Goal: Task Accomplishment & Management: Use online tool/utility

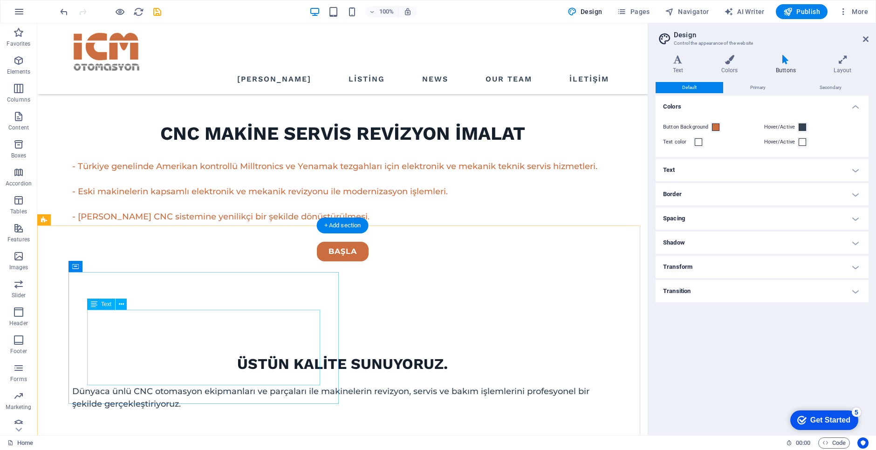
scroll to position [420, 0]
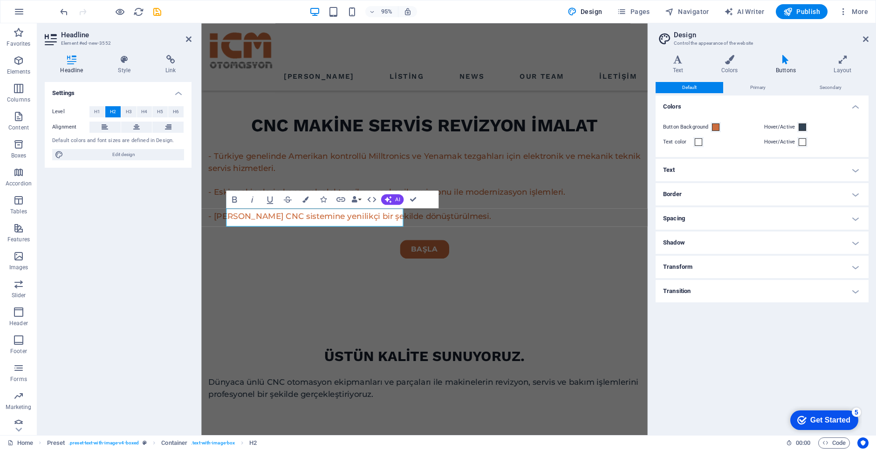
click at [157, 350] on div "Settings Level H1 H2 H3 H4 H5 H6 Alignment Default colors and font sizes are de…" at bounding box center [118, 255] width 147 height 346
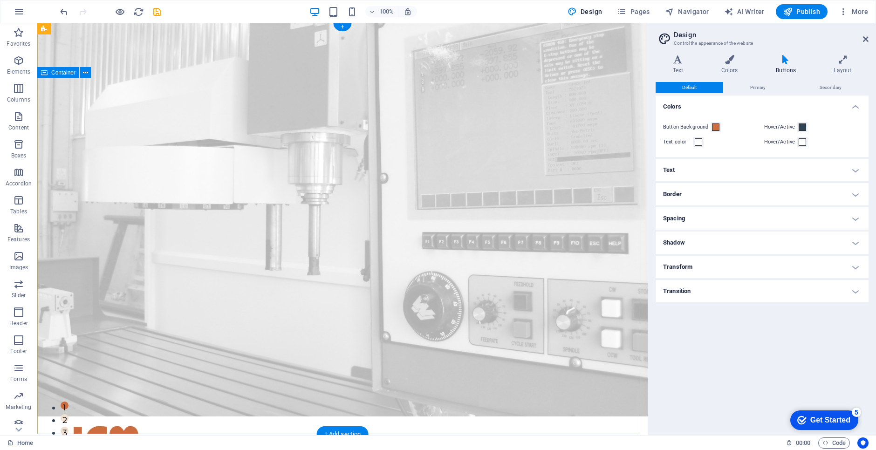
scroll to position [0, 0]
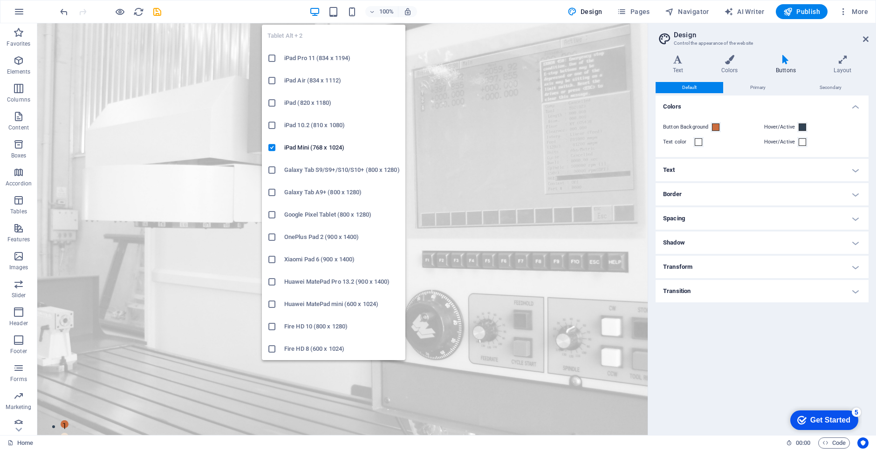
drag, startPoint x: 335, startPoint y: 12, endPoint x: 333, endPoint y: 90, distance: 77.9
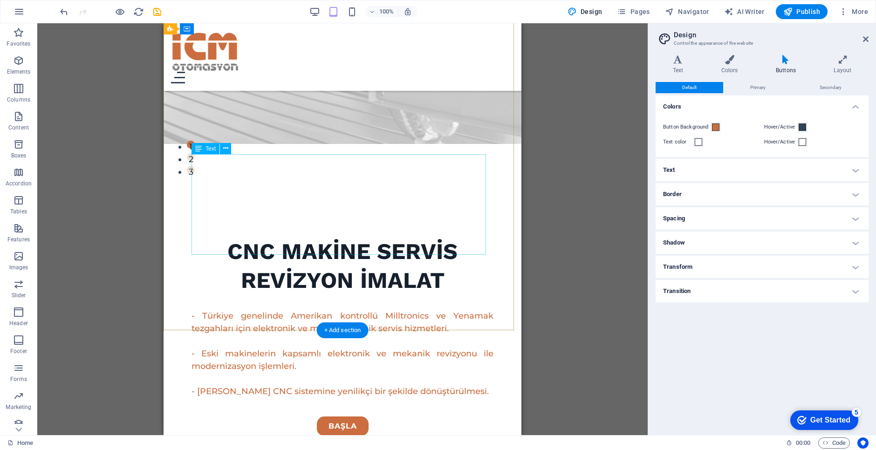
scroll to position [93, 0]
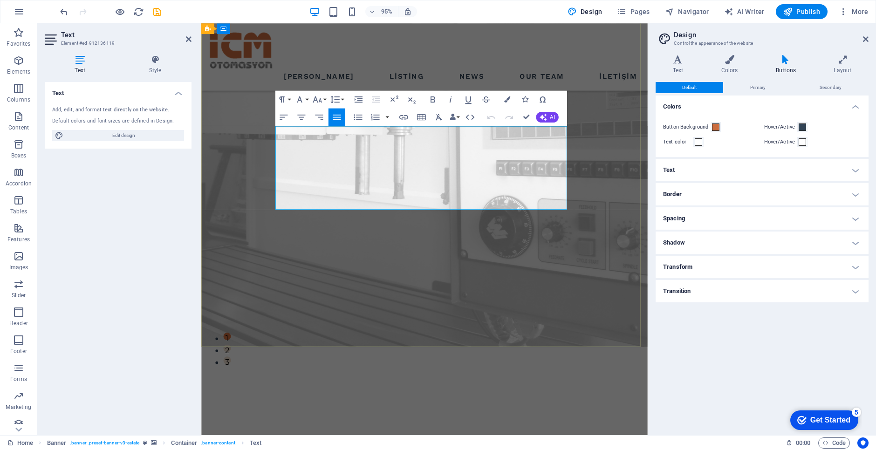
drag, startPoint x: 586, startPoint y: 212, endPoint x: 413, endPoint y: 157, distance: 181.1
click at [508, 99] on icon "button" at bounding box center [507, 99] width 6 height 6
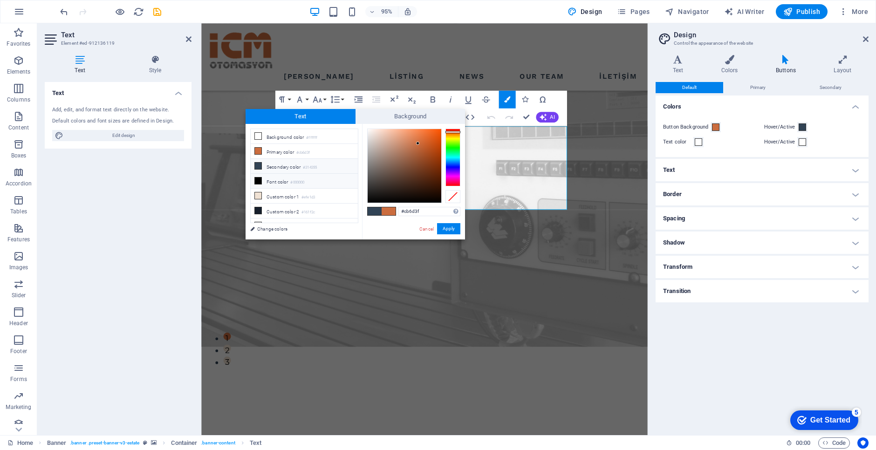
click at [258, 179] on icon at bounding box center [258, 181] width 7 height 7
type input "#000000"
click at [442, 230] on button "Apply" at bounding box center [448, 228] width 23 height 11
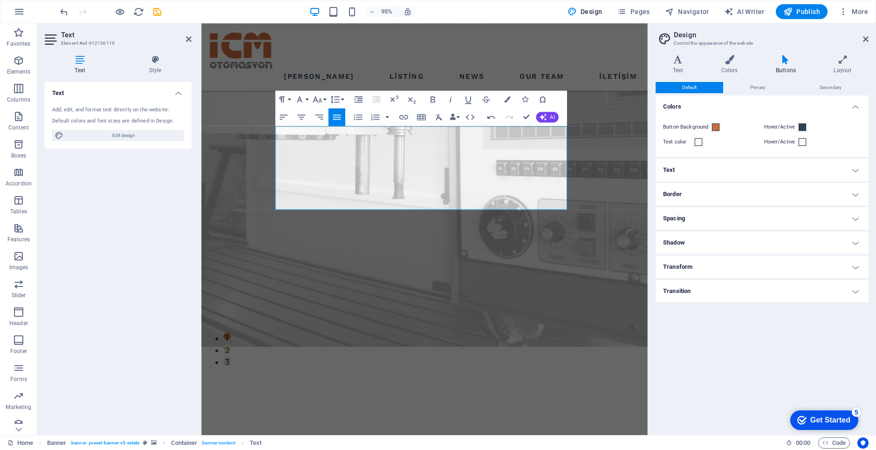
click at [170, 291] on div "Text Add, edit, and format text directly on the website. Default colors and fon…" at bounding box center [118, 255] width 147 height 346
click at [155, 366] on div "Text Add, edit, and format text directly on the website. Default colors and fon…" at bounding box center [118, 255] width 147 height 346
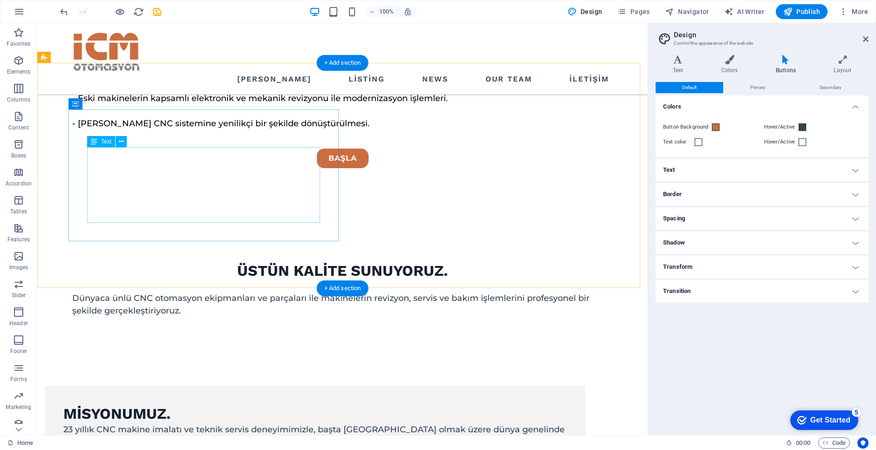
scroll to position [513, 0]
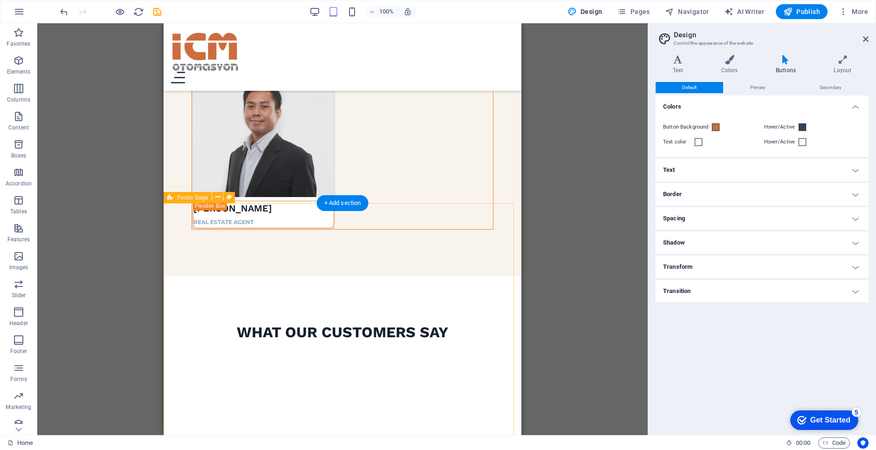
scroll to position [3239, 0]
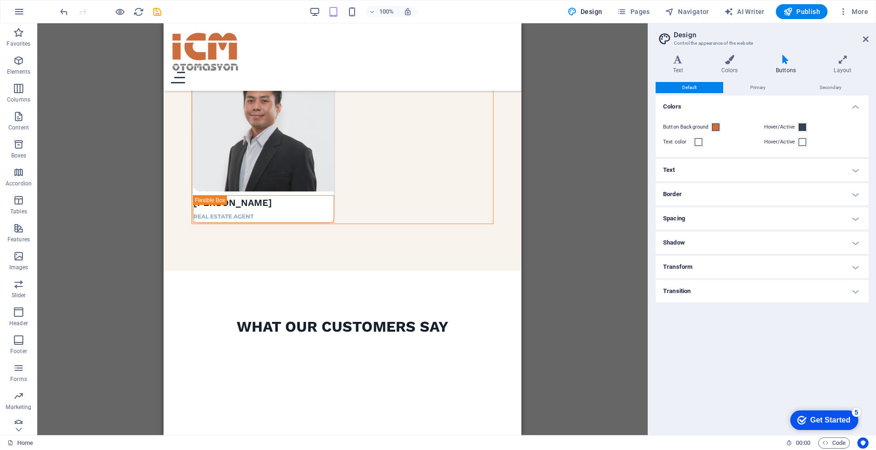
click at [134, 275] on div "Drag here to replace the existing content. Press “Ctrl” if you want to create a…" at bounding box center [342, 229] width 611 height 412
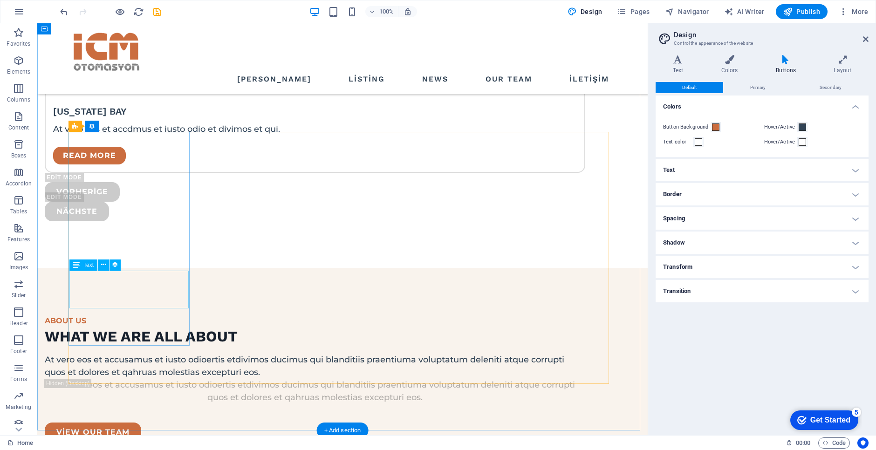
scroll to position [2419, 0]
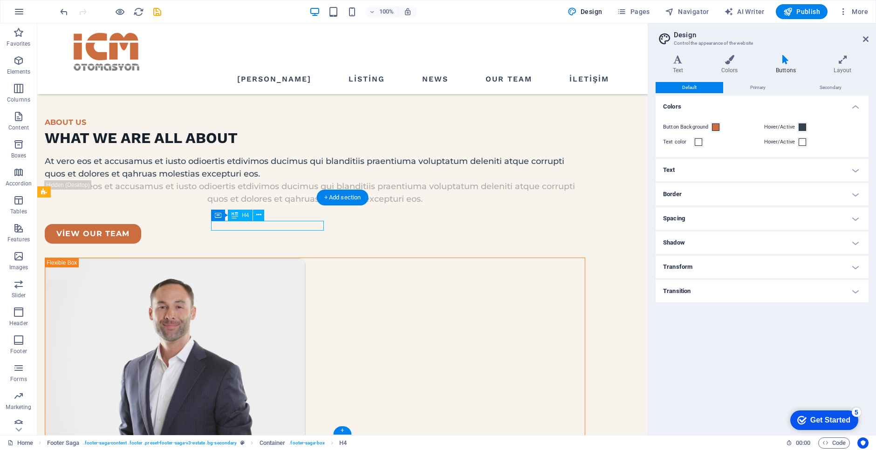
scroll to position [2507, 0]
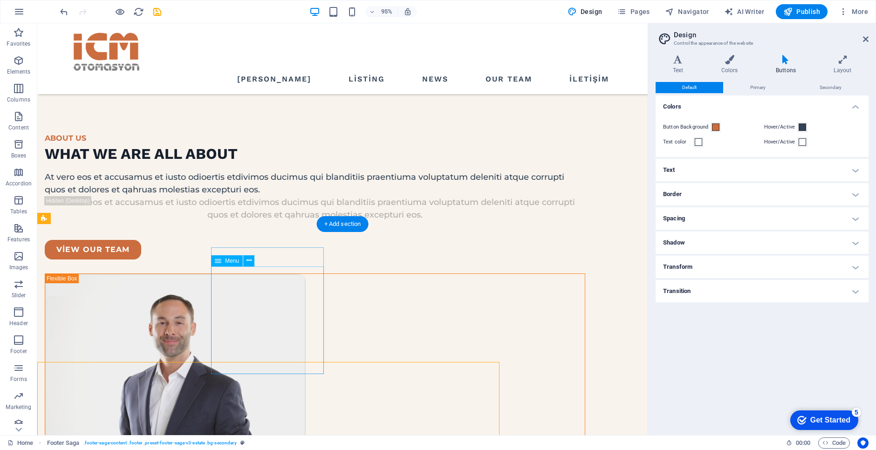
scroll to position [2393, 0]
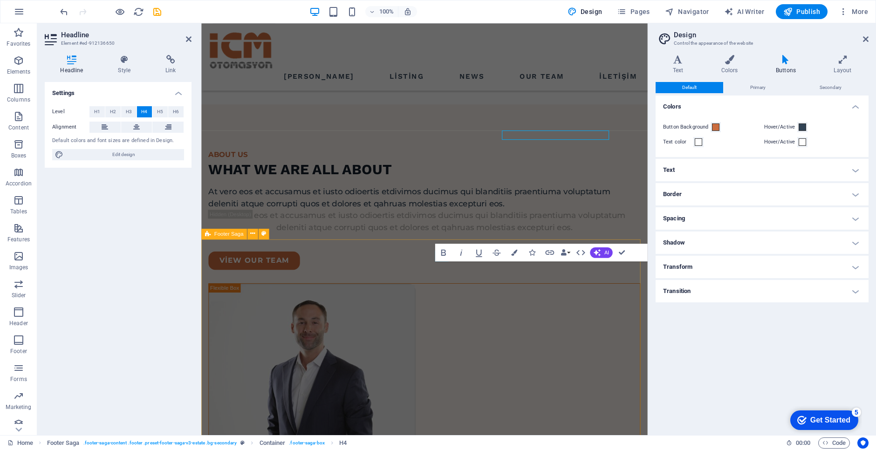
scroll to position [2480, 0]
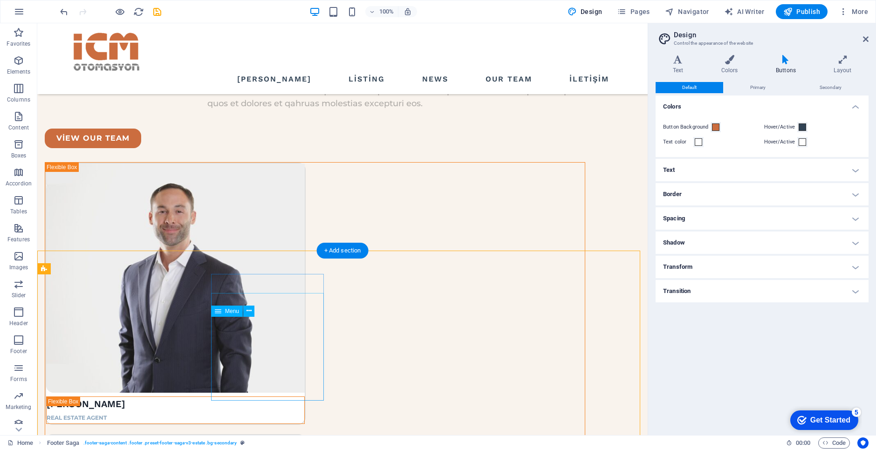
scroll to position [2366, 0]
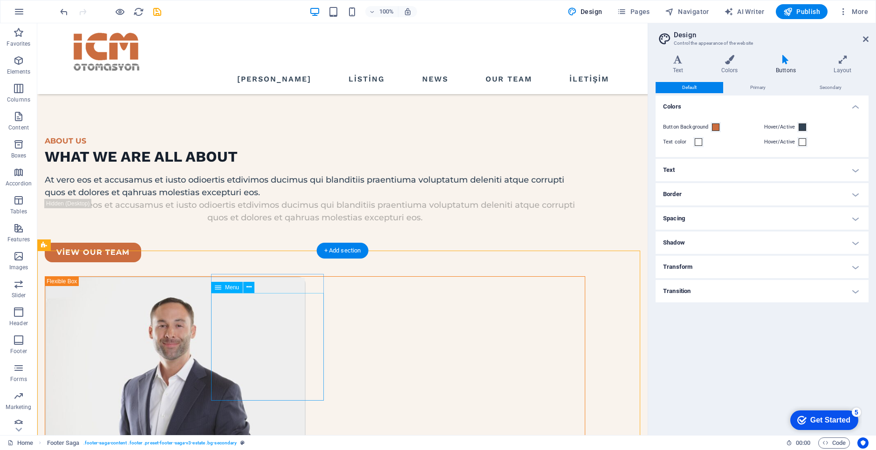
select select
select select "1"
select select
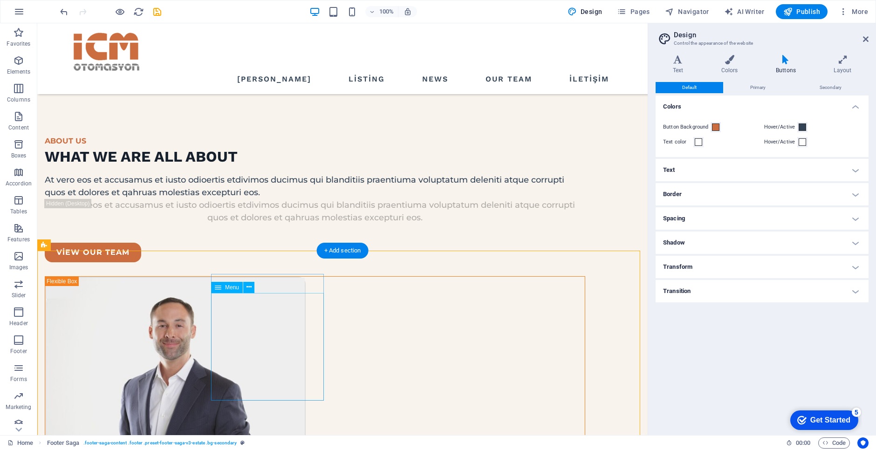
select select "2"
select select
select select "3"
select select
select select "4"
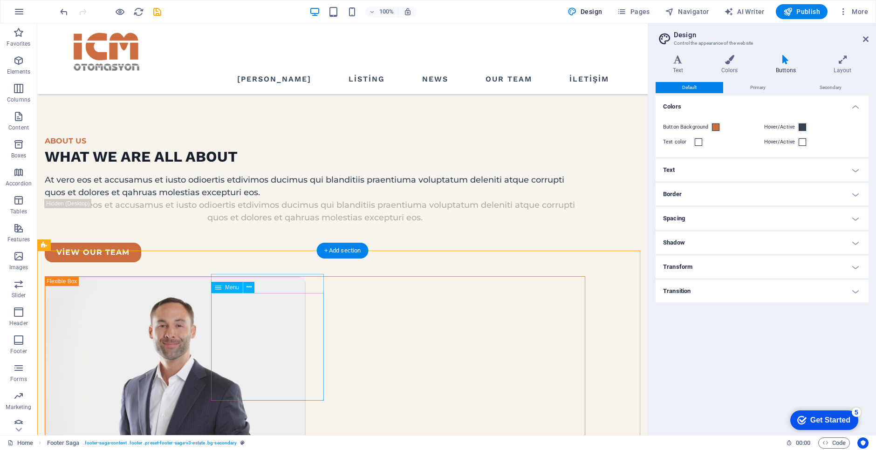
select select
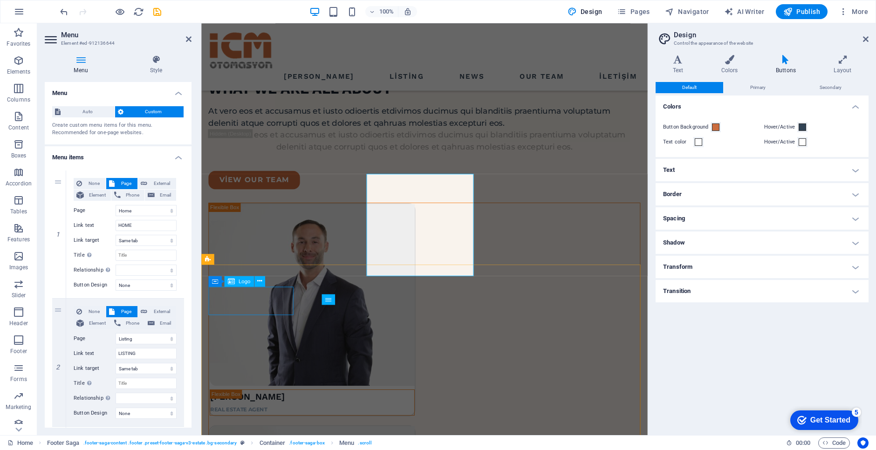
scroll to position [2454, 0]
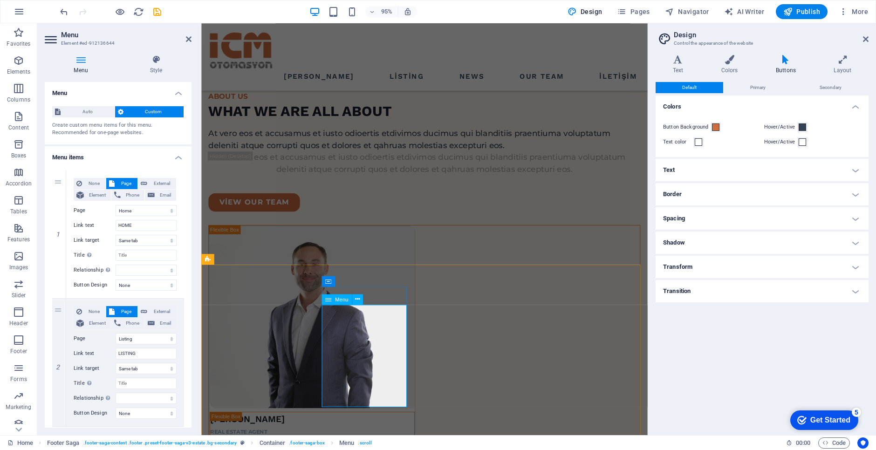
drag, startPoint x: 132, startPoint y: 225, endPoint x: 98, endPoint y: 225, distance: 34.0
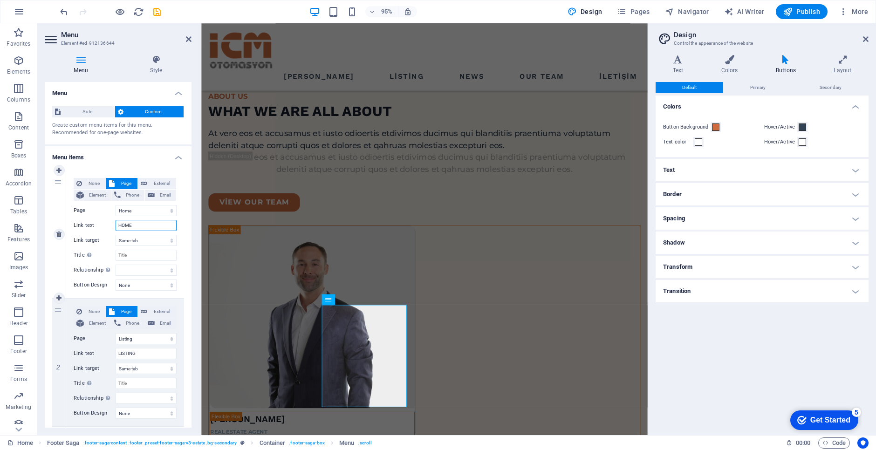
click at [98, 225] on div "Link text HOME" at bounding box center [125, 225] width 103 height 11
type input "[PERSON_NAME]"
select select
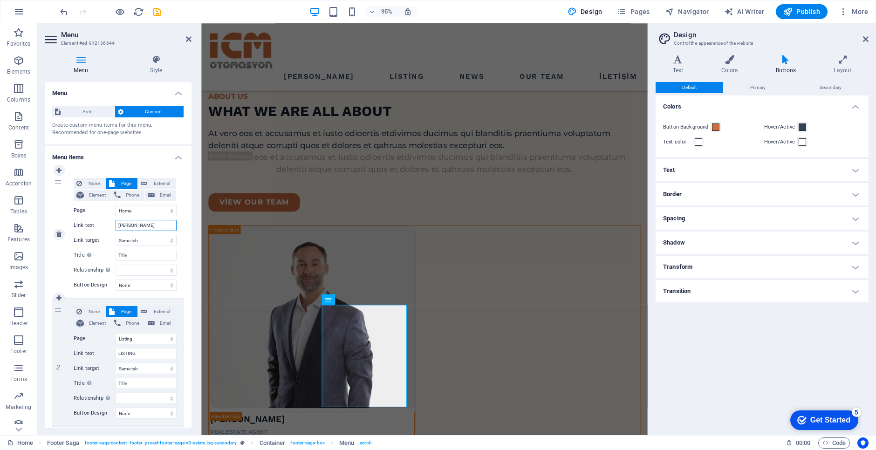
select select
type input "a"
select select
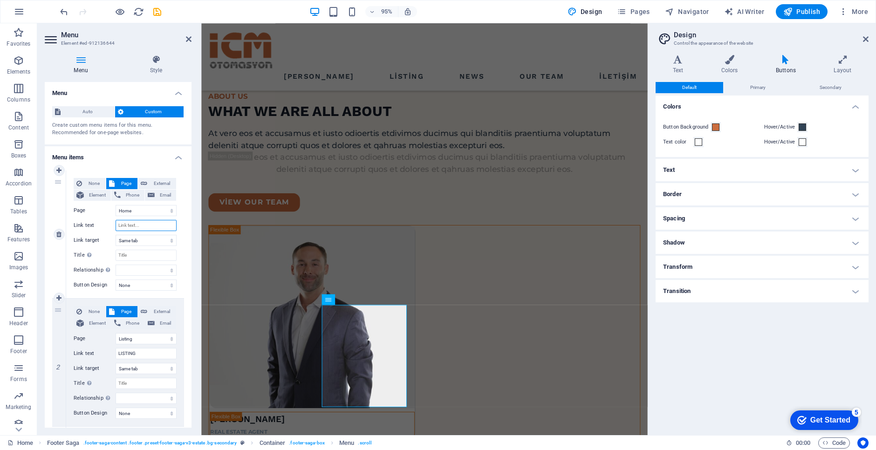
select select
type input "A"
select select
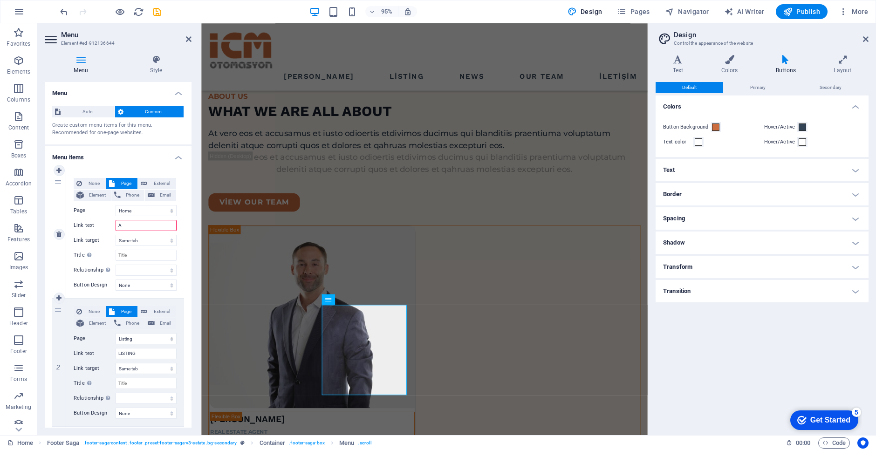
select select
type input "[PERSON_NAME]"
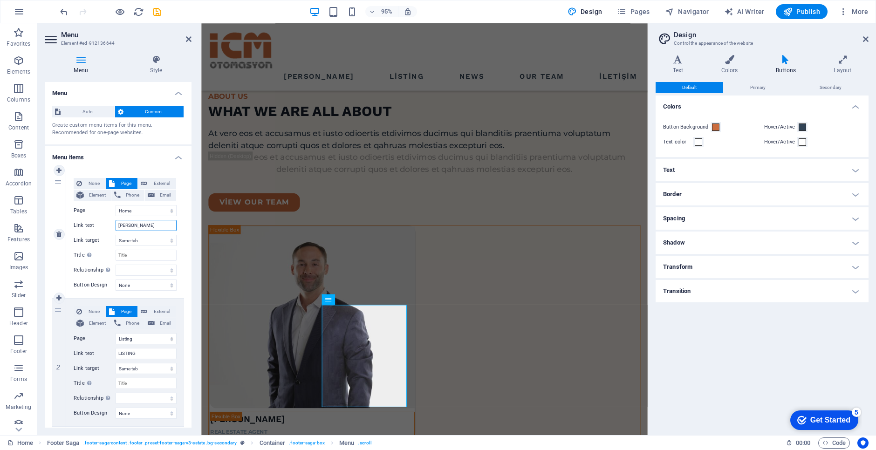
select select
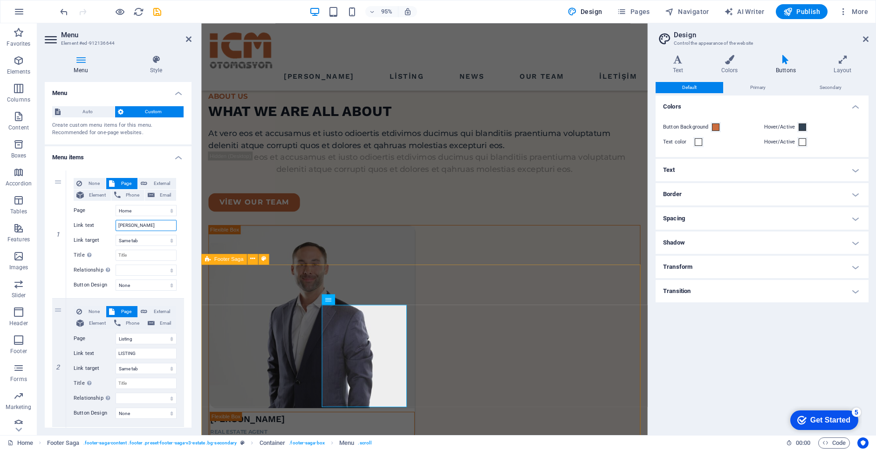
type input "[PERSON_NAME]"
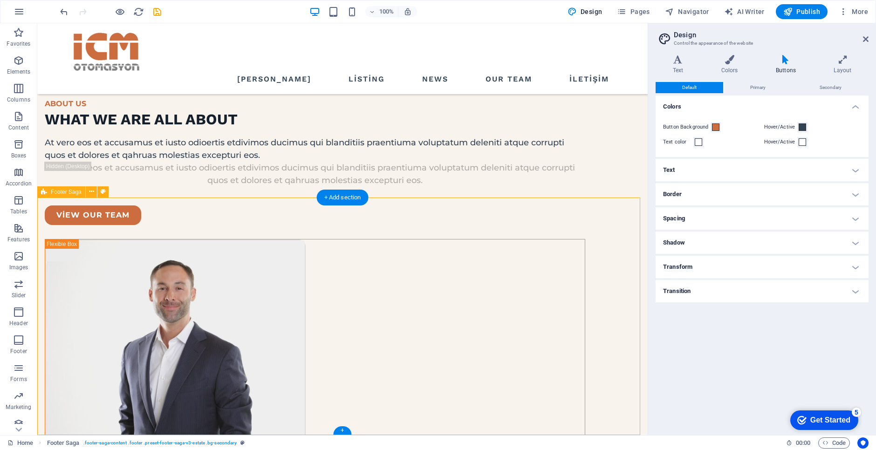
scroll to position [2419, 0]
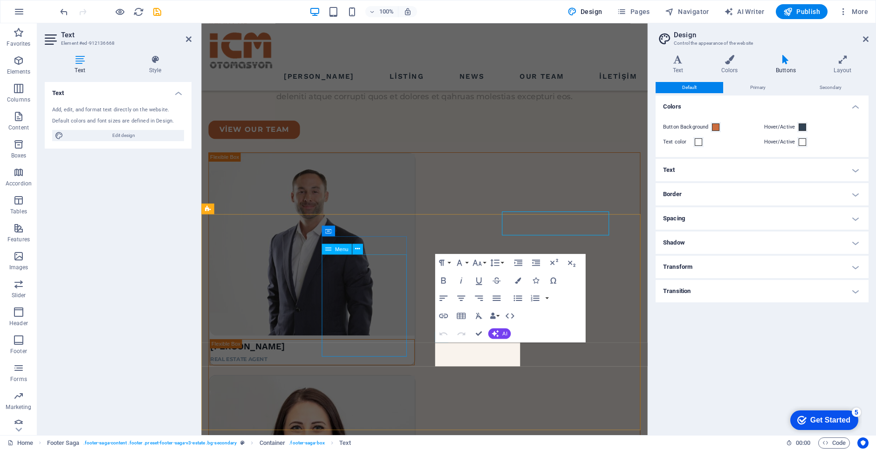
scroll to position [2507, 0]
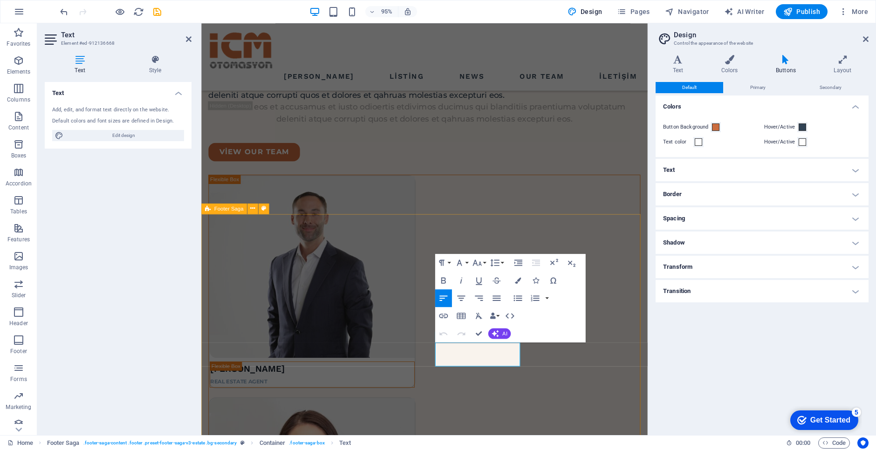
drag, startPoint x: 510, startPoint y: 379, endPoint x: 445, endPoint y: 371, distance: 65.3
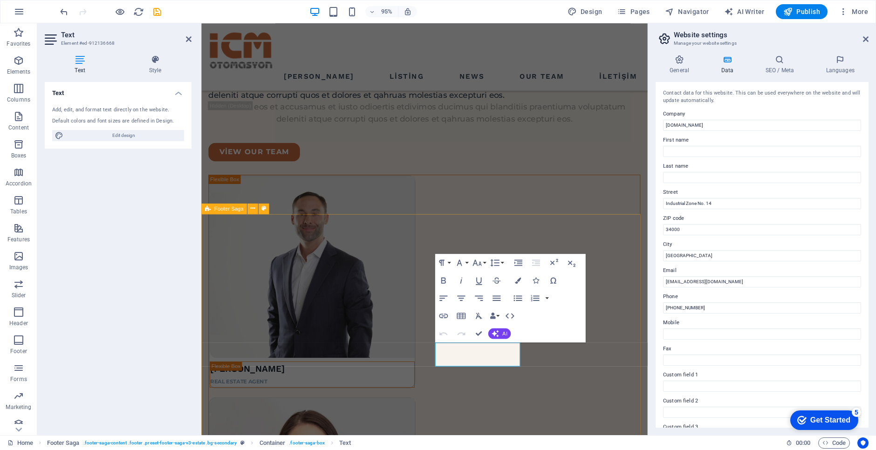
drag, startPoint x: 516, startPoint y: 366, endPoint x: 433, endPoint y: 358, distance: 83.3
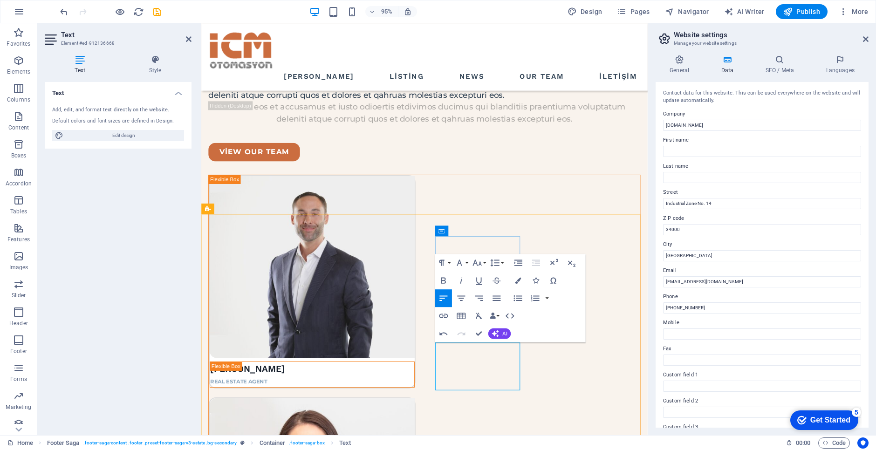
drag, startPoint x: 521, startPoint y: 391, endPoint x: 449, endPoint y: 385, distance: 72.6
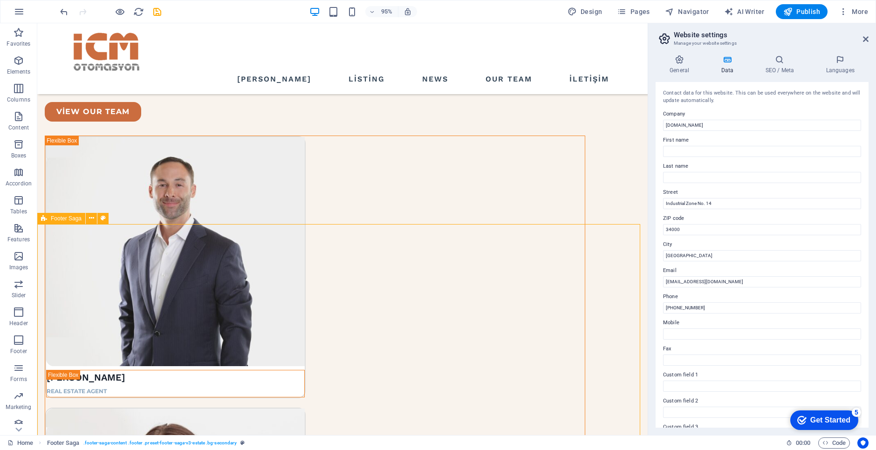
scroll to position [2393, 0]
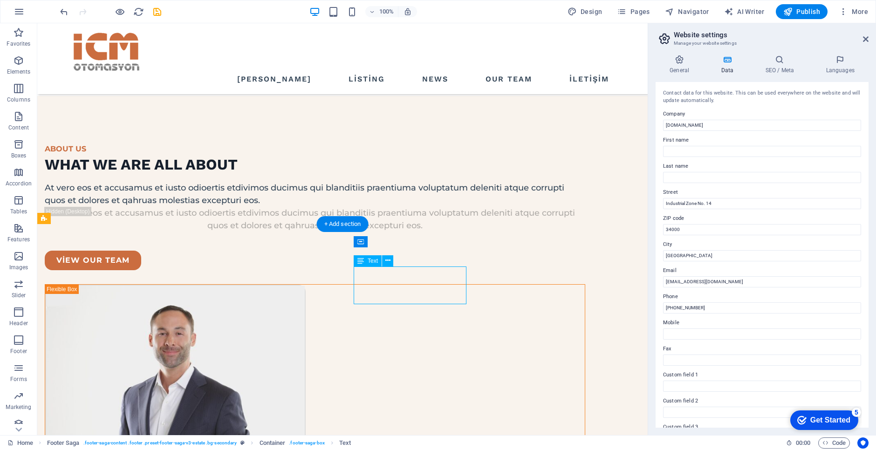
scroll to position [2480, 0]
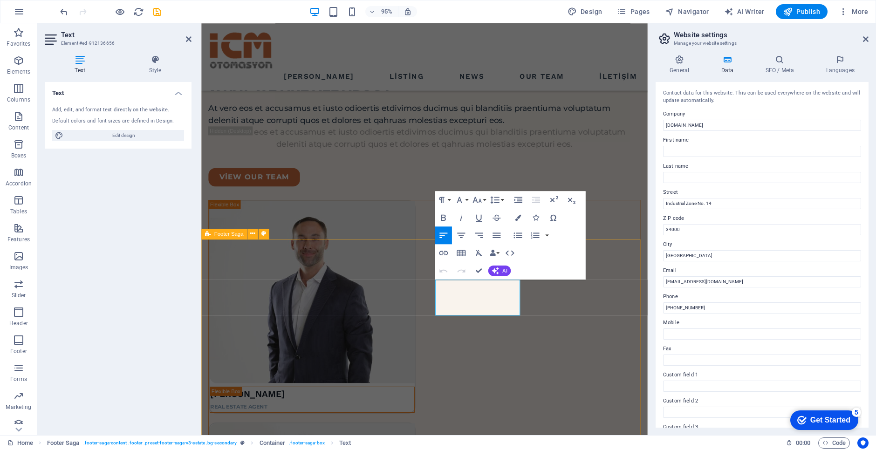
drag, startPoint x: 486, startPoint y: 297, endPoint x: 445, endPoint y: 297, distance: 41.5
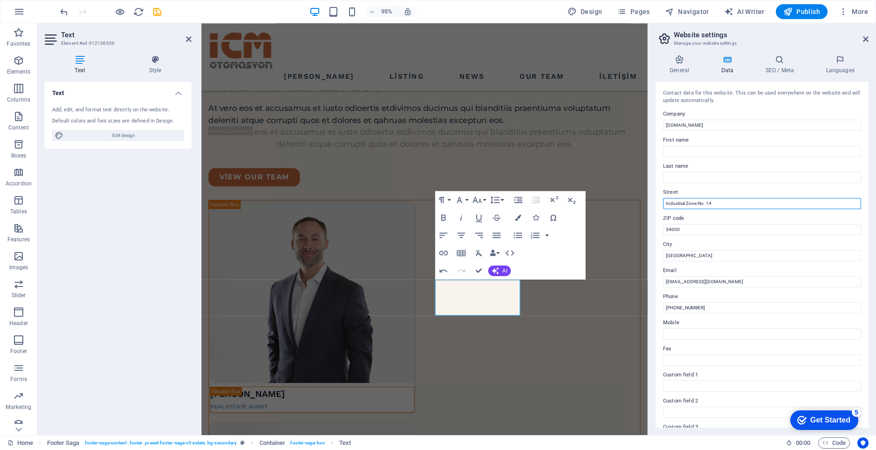
drag, startPoint x: 719, startPoint y: 204, endPoint x: 653, endPoint y: 204, distance: 66.2
click at [653, 204] on div "General Data SEO / Meta Languages Website name [DOMAIN_NAME] Logo Drag files he…" at bounding box center [763, 242] width 228 height 388
type input "İçerenköy Mh. Akça sok. no:8A-13 [GEOGRAPHIC_DATA]"
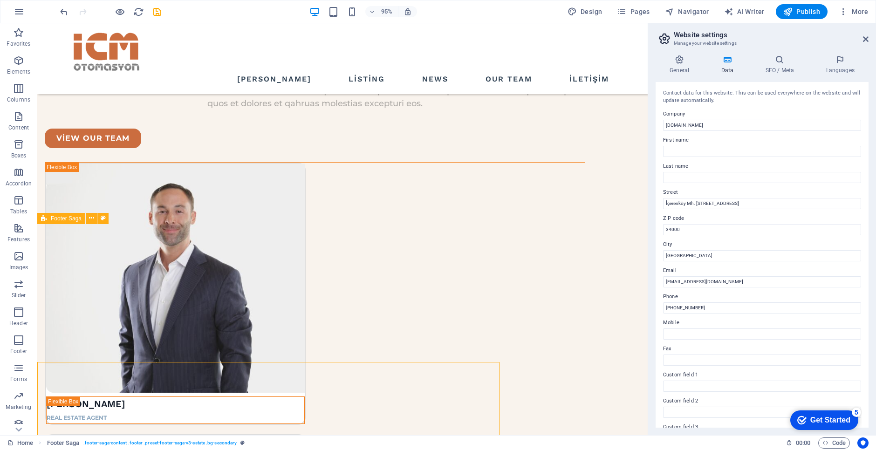
scroll to position [2393, 0]
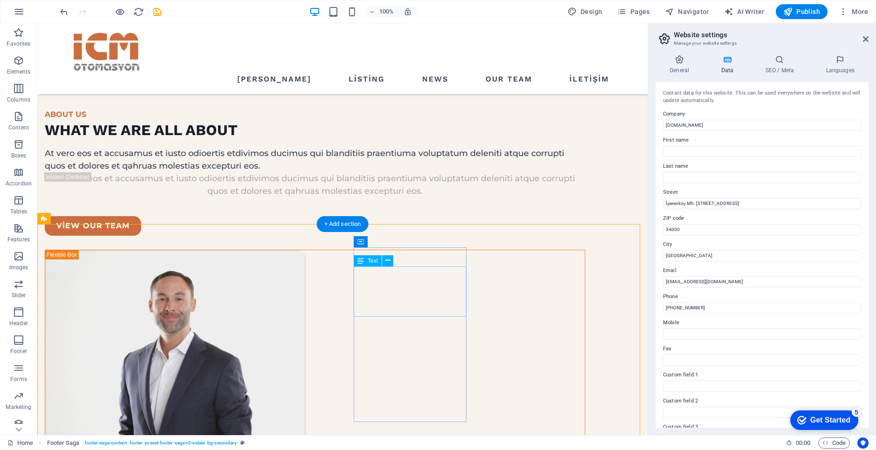
drag, startPoint x: 447, startPoint y: 311, endPoint x: 434, endPoint y: 311, distance: 13.5
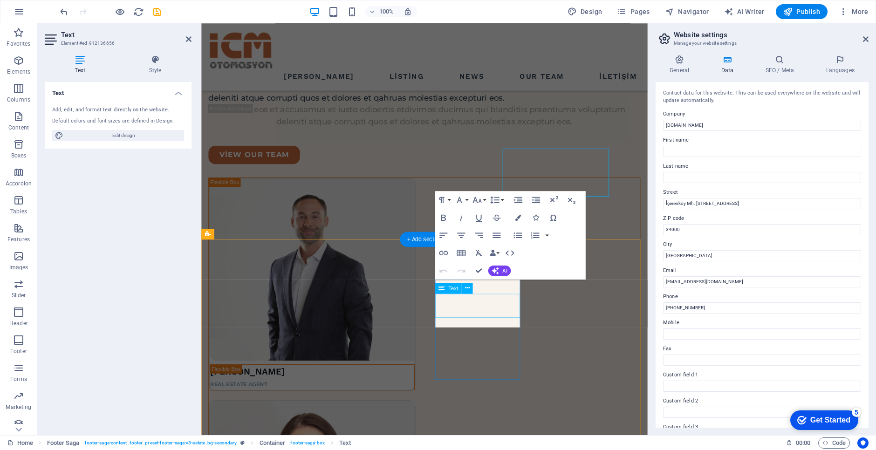
scroll to position [2480, 0]
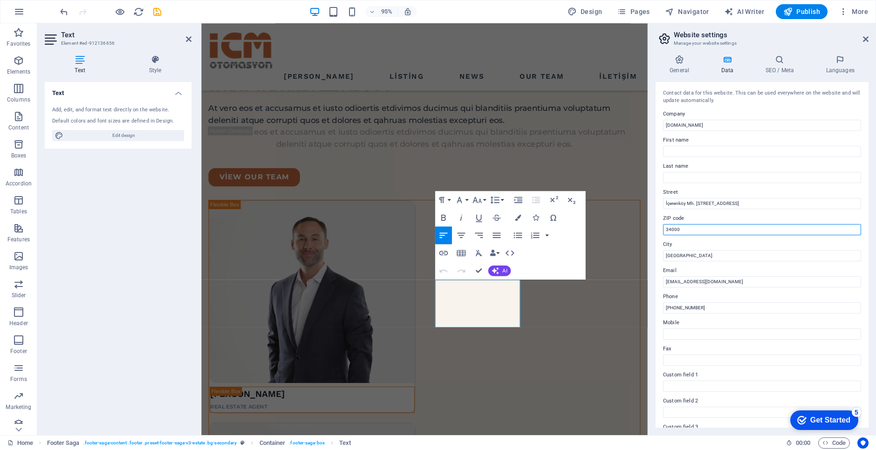
click at [687, 229] on input "34000" at bounding box center [762, 229] width 198 height 11
drag, startPoint x: 888, startPoint y: 253, endPoint x: 640, endPoint y: 240, distance: 248.3
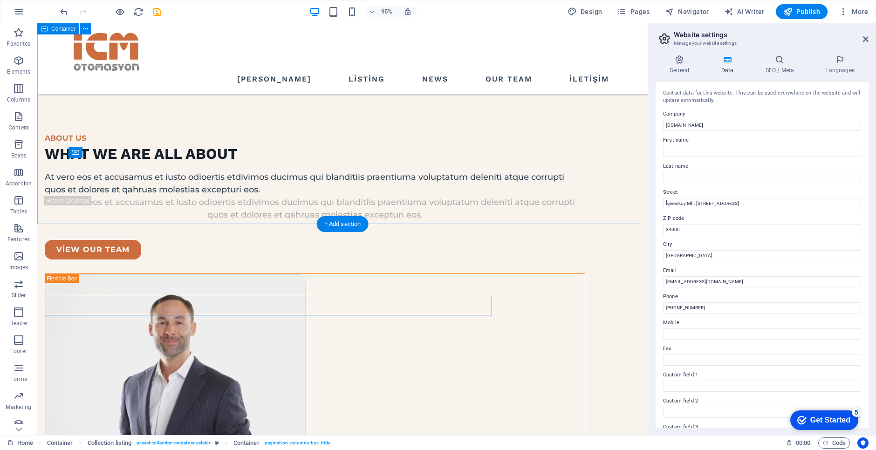
scroll to position [2393, 0]
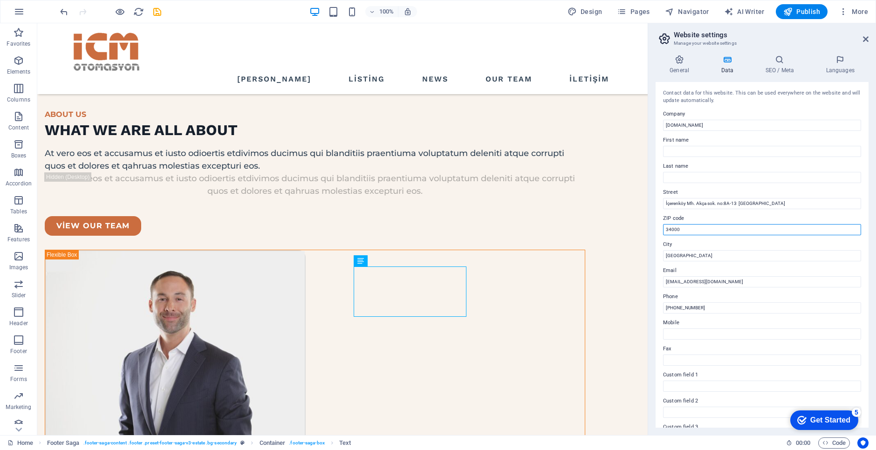
click at [689, 230] on input "34000" at bounding box center [762, 229] width 198 height 11
type input "34752"
click at [717, 308] on input "[PHONE_NUMBER]" at bounding box center [762, 308] width 198 height 11
drag, startPoint x: 717, startPoint y: 308, endPoint x: 676, endPoint y: 311, distance: 41.6
click at [676, 311] on input "[PHONE_NUMBER]" at bounding box center [762, 308] width 198 height 11
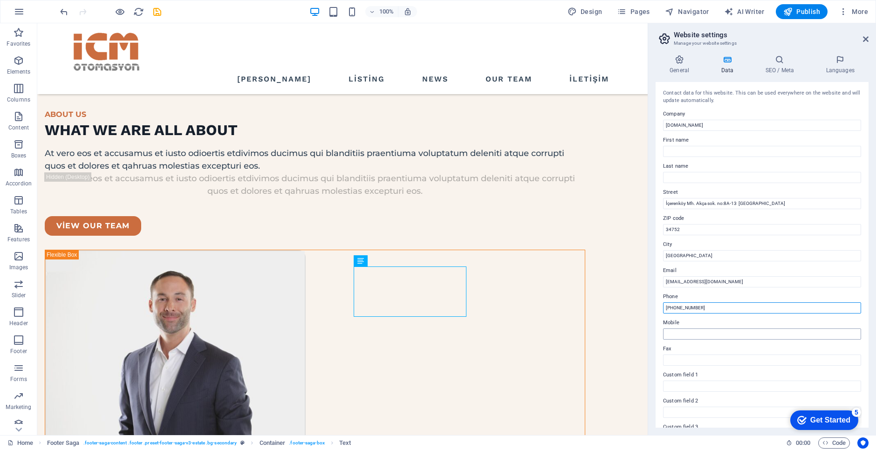
type input "[PHONE_NUMBER]"
click at [687, 331] on input "Mobile" at bounding box center [762, 334] width 198 height 11
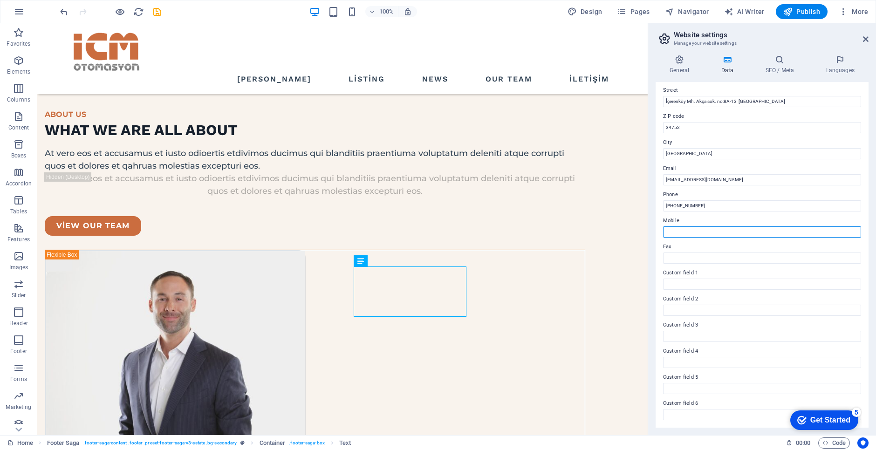
scroll to position [0, 0]
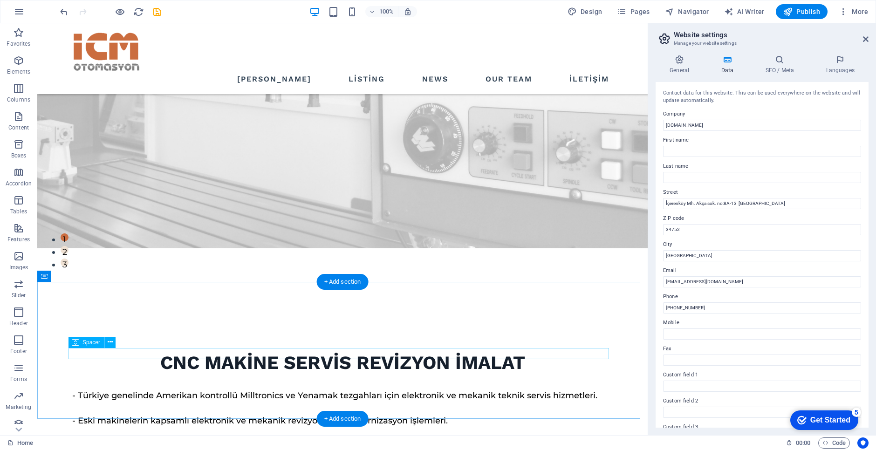
scroll to position [233, 0]
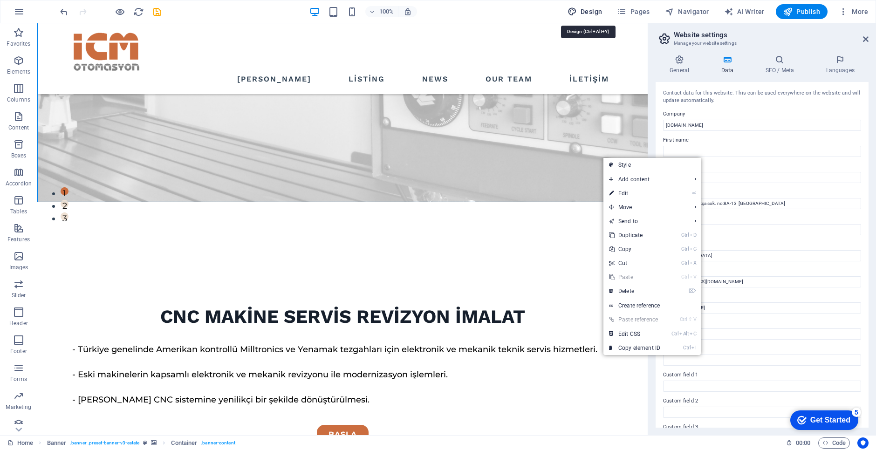
click at [587, 11] on span "Design" at bounding box center [585, 11] width 35 height 9
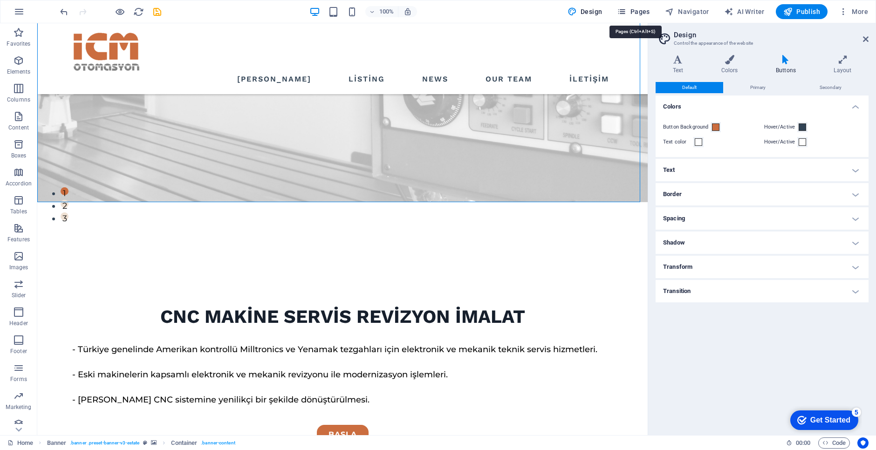
click at [633, 12] on span "Pages" at bounding box center [633, 11] width 33 height 9
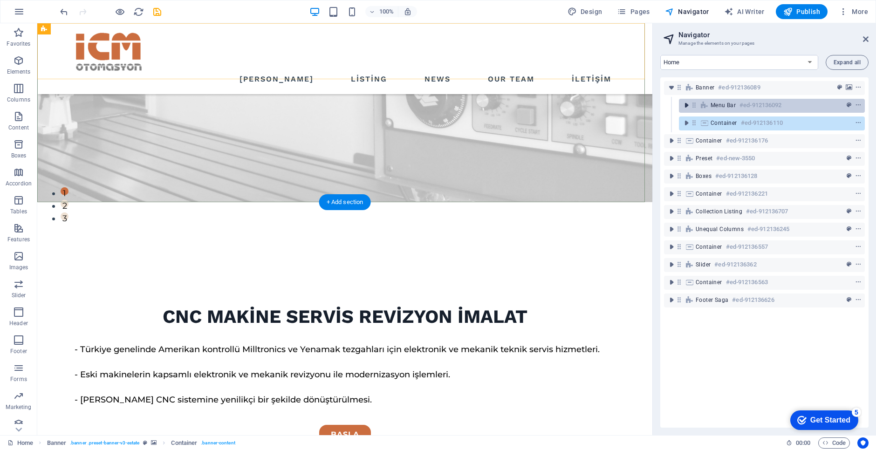
click at [686, 103] on icon "toggle-expand" at bounding box center [686, 105] width 9 height 9
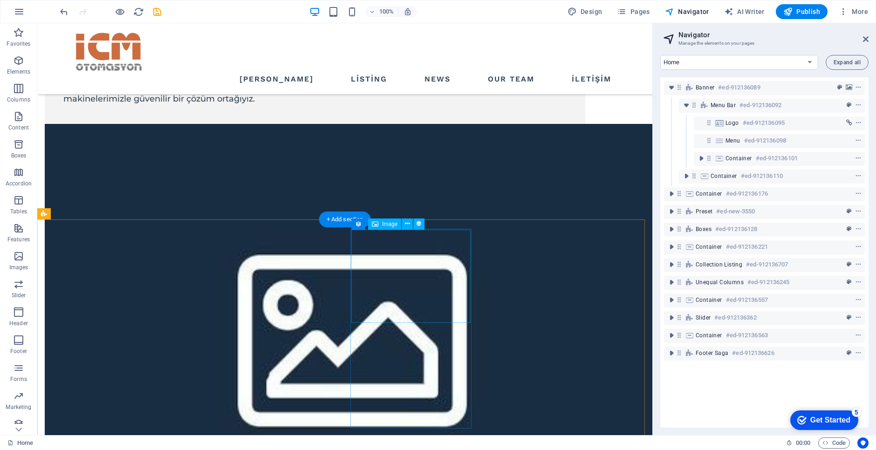
scroll to position [839, 0]
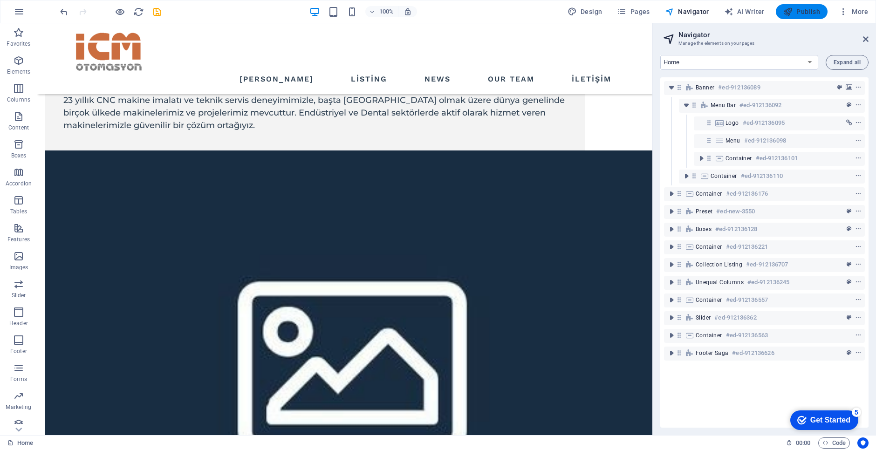
click at [812, 13] on span "Publish" at bounding box center [802, 11] width 37 height 9
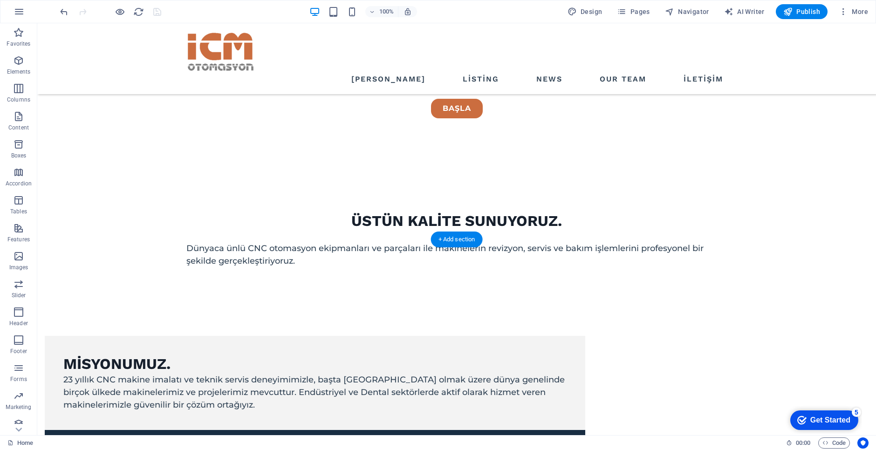
scroll to position [326, 0]
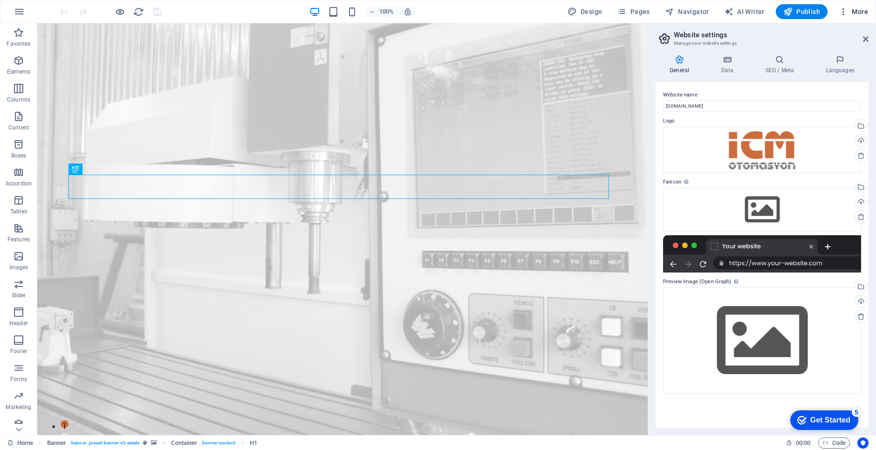
click at [854, 12] on span "More" at bounding box center [853, 11] width 29 height 9
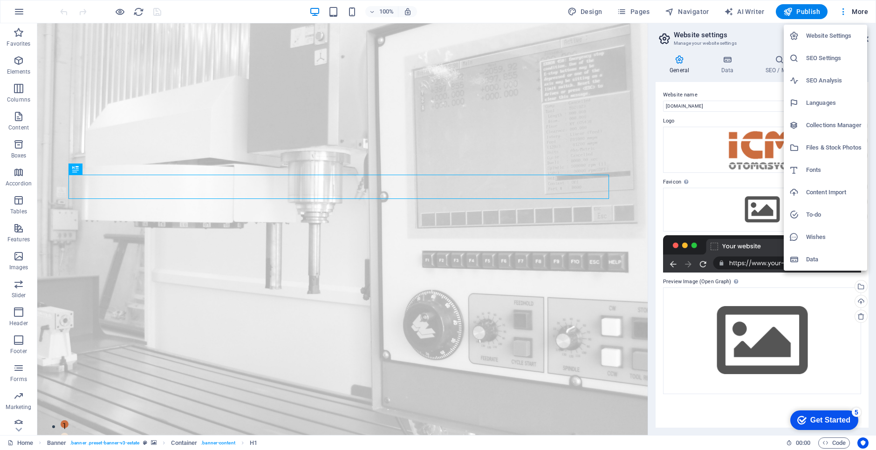
click at [690, 409] on div at bounding box center [438, 225] width 876 height 450
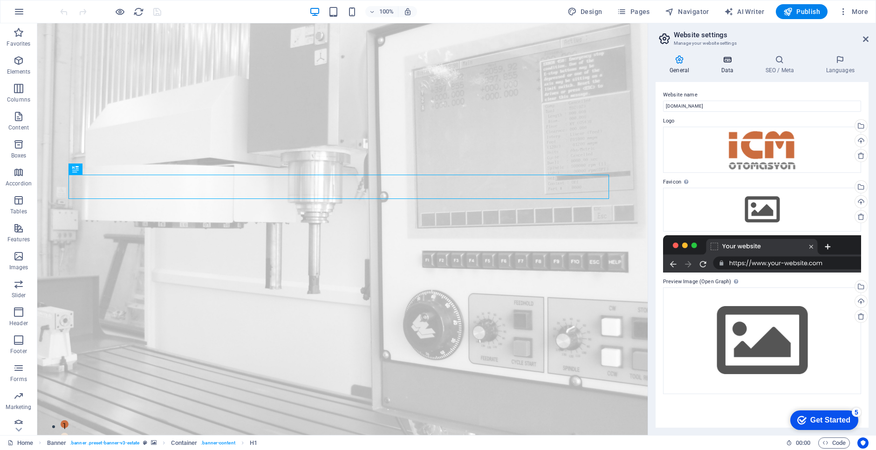
click at [731, 59] on icon at bounding box center [727, 59] width 41 height 9
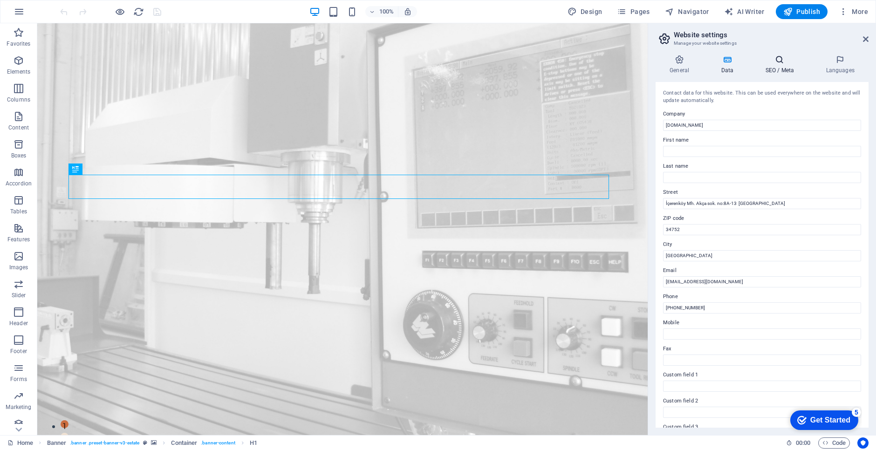
click at [779, 61] on icon at bounding box center [780, 59] width 57 height 9
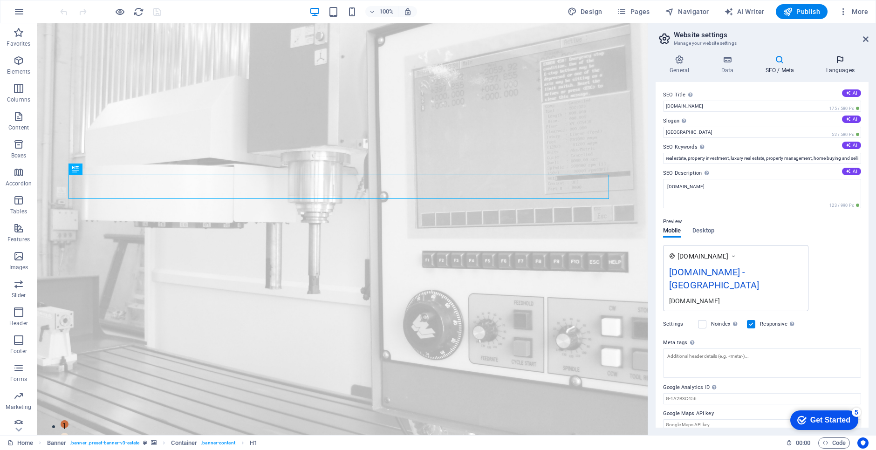
click at [840, 63] on icon at bounding box center [840, 59] width 57 height 9
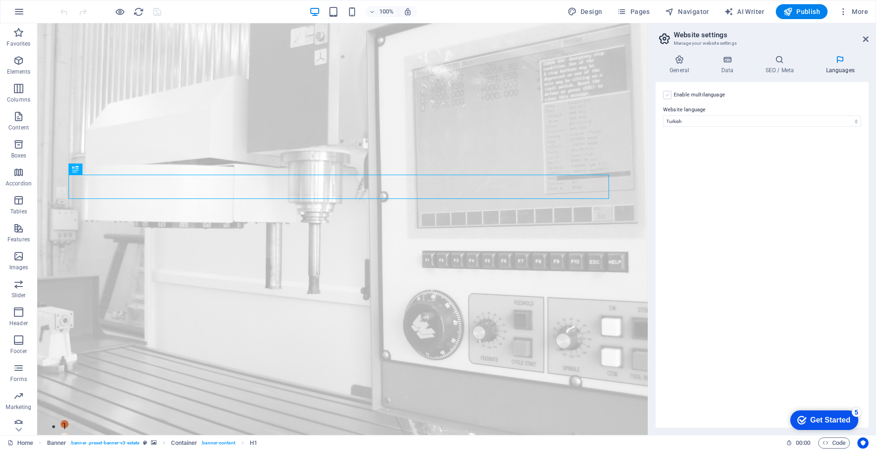
click at [0, 0] on label at bounding box center [0, 0] width 0 height 0
click at [697, 164] on select "Abkhazian Afar Afrikaans Akan Albanian Amharic Arabic Aragonese Armenian Assame…" at bounding box center [762, 166] width 155 height 11
select select "41"
click at [685, 161] on select "Abkhazian Afar Afrikaans Akan Albanian Amharic Arabic Aragonese Armenian Assame…" at bounding box center [762, 166] width 155 height 11
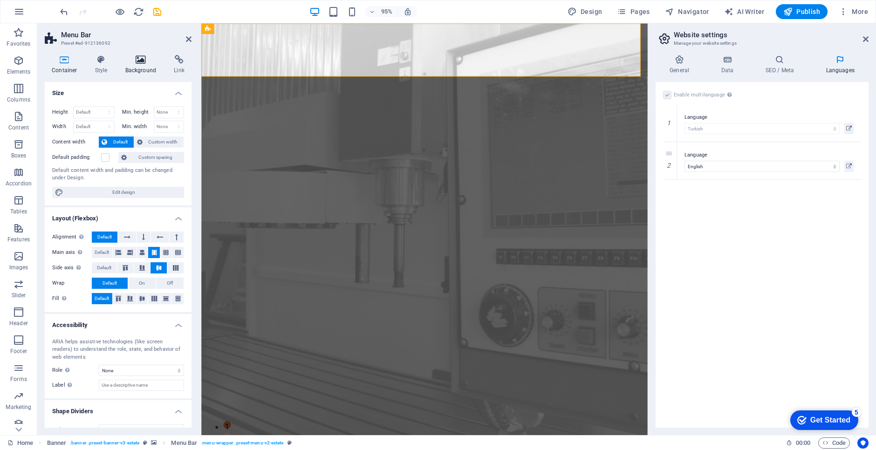
click at [139, 64] on h4 "Background" at bounding box center [142, 65] width 49 height 20
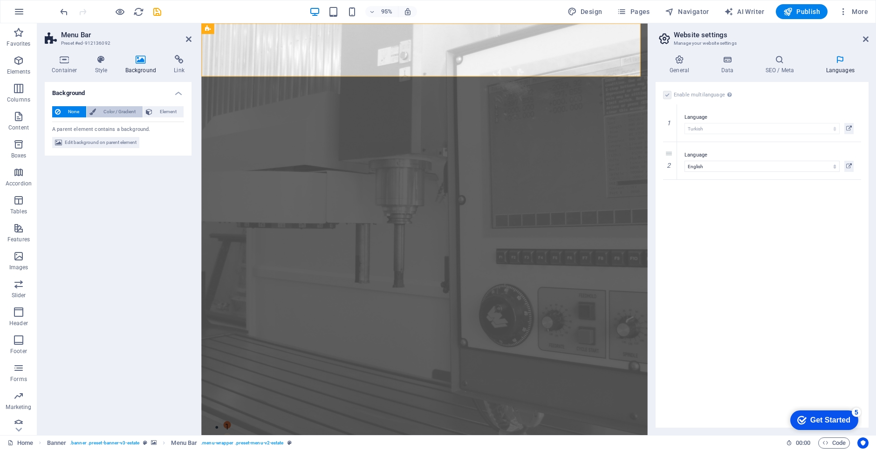
click at [113, 113] on span "Color / Gradient" at bounding box center [119, 111] width 41 height 11
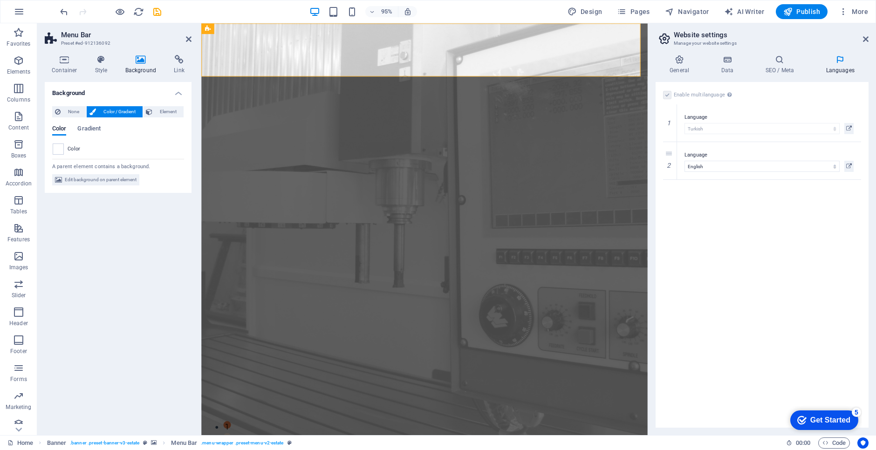
click at [124, 228] on div "Background None Color / Gradient Element Stretch background to full-width Color…" at bounding box center [118, 255] width 147 height 346
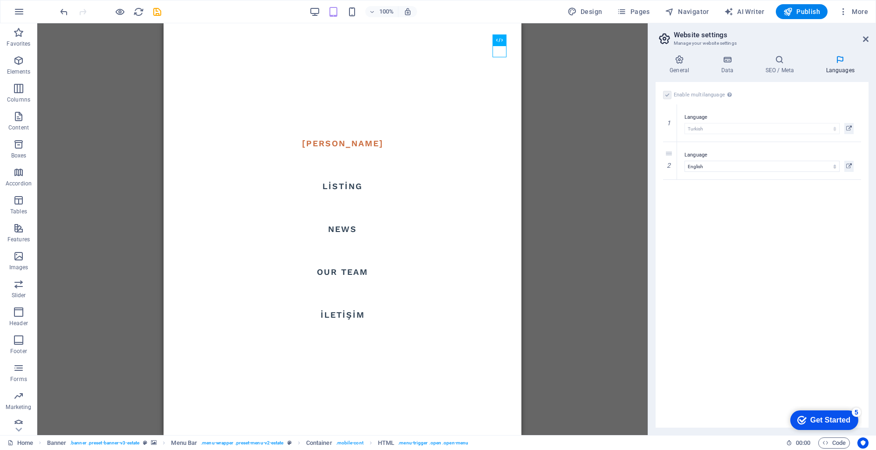
click at [84, 191] on div "Drag here to replace the existing content. Press “Ctrl” if you want to create a…" at bounding box center [342, 229] width 611 height 412
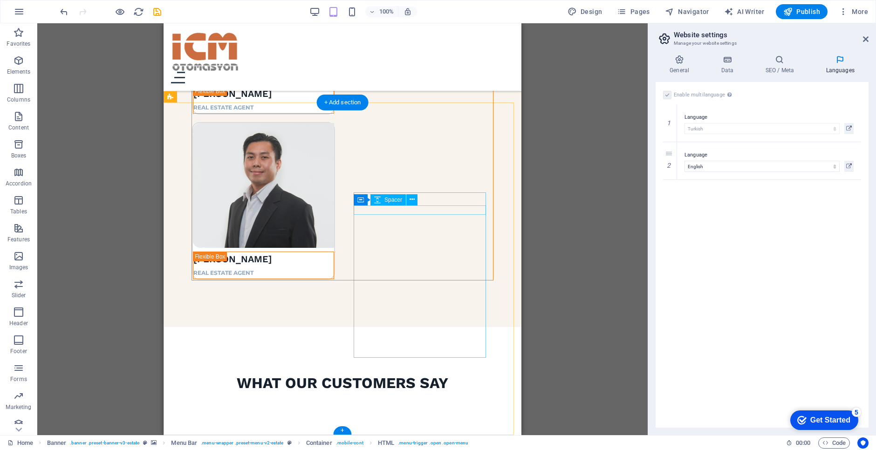
scroll to position [3252, 0]
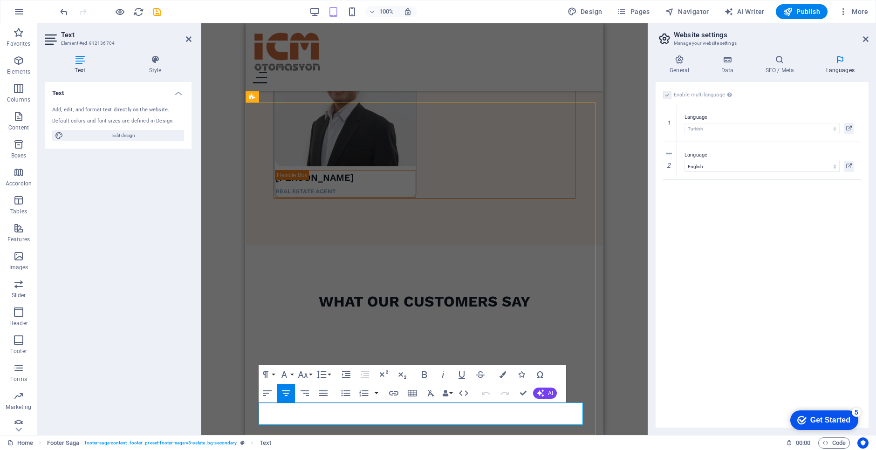
drag, startPoint x: 432, startPoint y: 408, endPoint x: 399, endPoint y: 407, distance: 33.2
click at [225, 416] on div "H1 Banner Banner Container Text Spacer Banner Menu Bar Spacer Button Container …" at bounding box center [424, 229] width 447 height 412
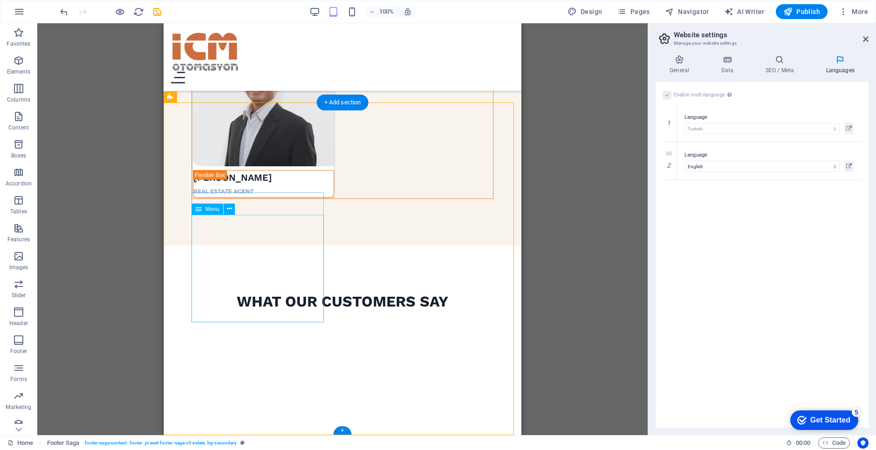
select select
select select "1"
select select
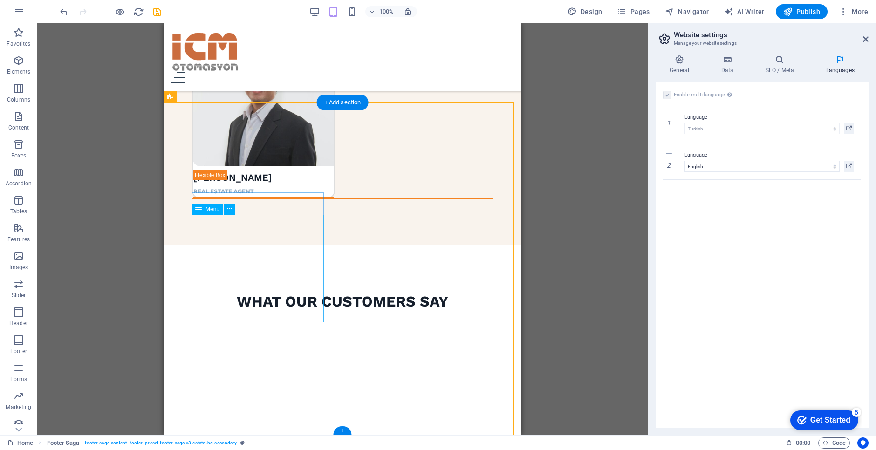
select select "2"
select select
select select "3"
select select
select select "4"
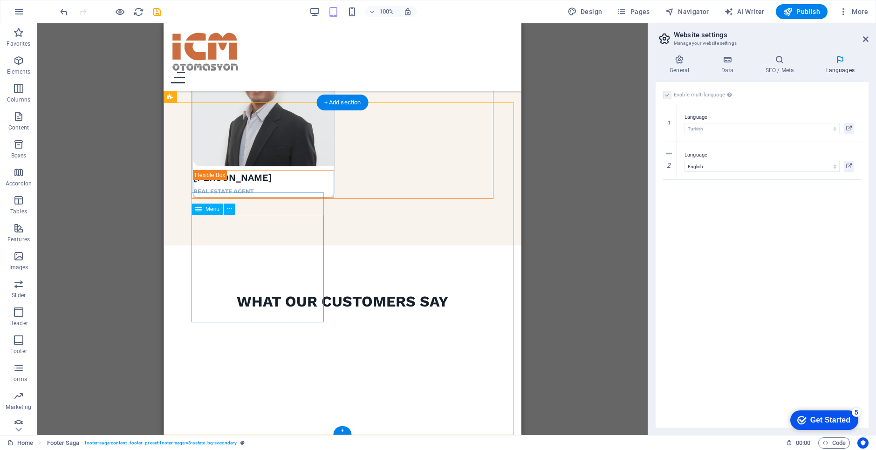
select select
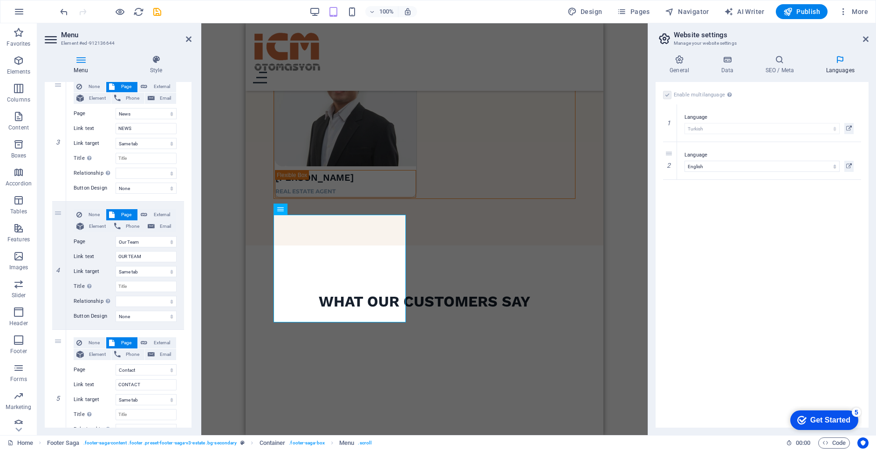
scroll to position [409, 0]
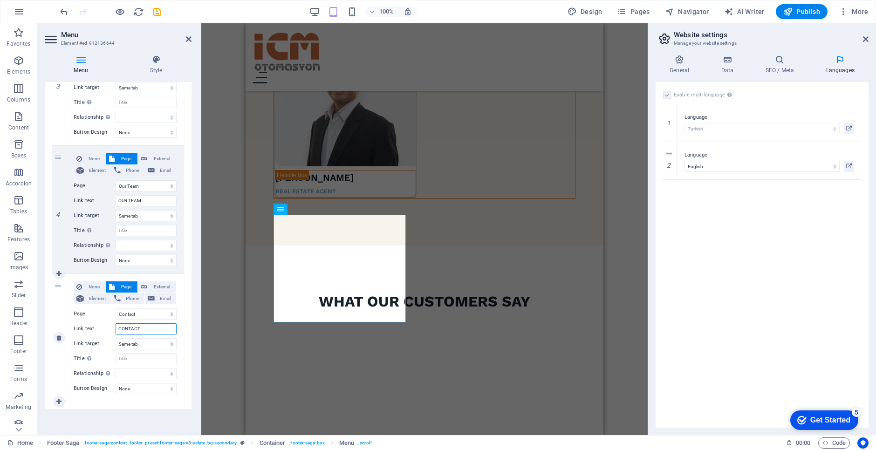
drag, startPoint x: 143, startPoint y: 330, endPoint x: 89, endPoint y: 327, distance: 54.6
click at [89, 327] on div "Link text CONTACT" at bounding box center [125, 329] width 103 height 11
type input "İLETİŞİM"
select select
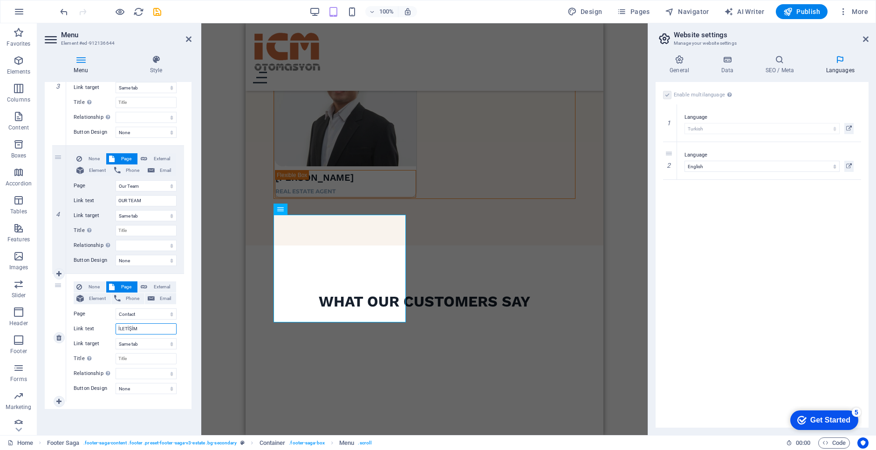
select select
type input "İLETİŞİM"
click at [124, 420] on div "Menu Auto Custom Create custom menu items for this menu. Recommended for one-pa…" at bounding box center [118, 255] width 147 height 346
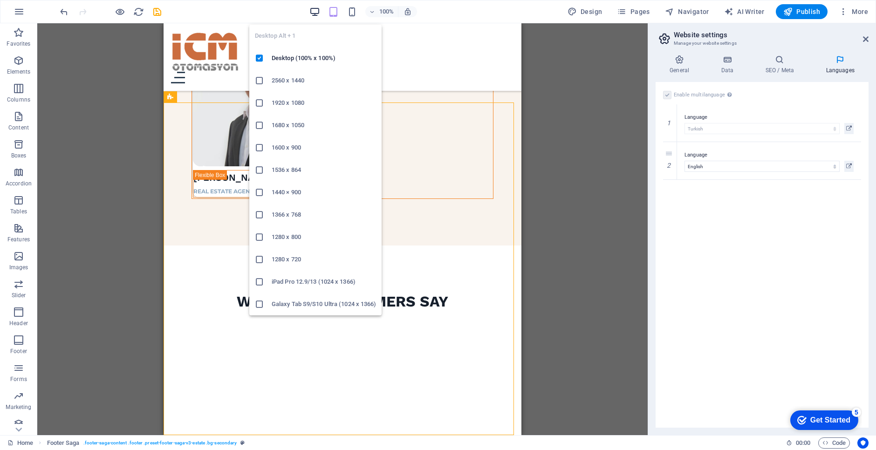
click at [314, 10] on icon "button" at bounding box center [315, 12] width 11 height 11
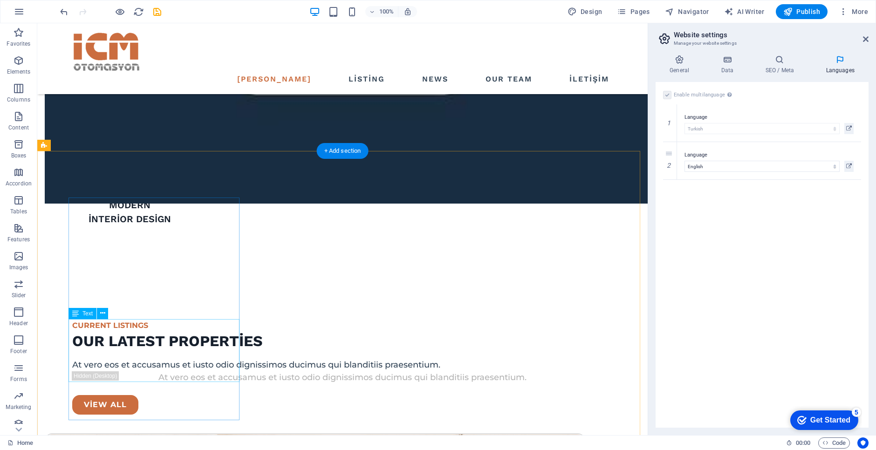
scroll to position [1245, 0]
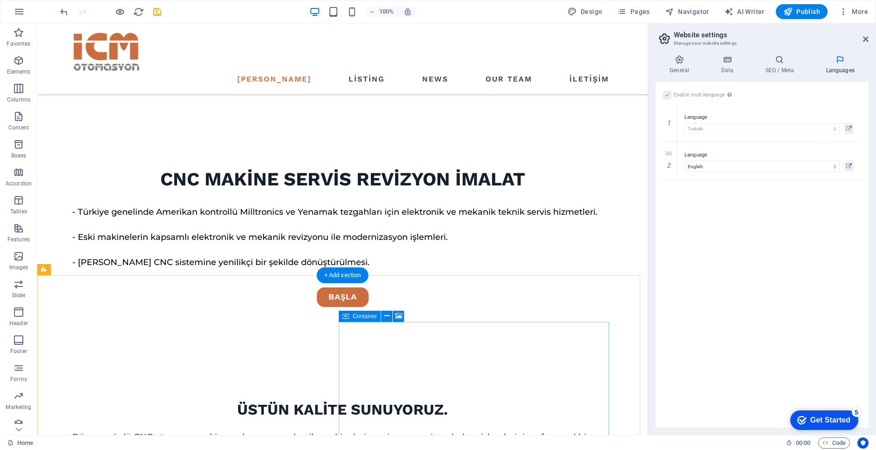
scroll to position [373, 0]
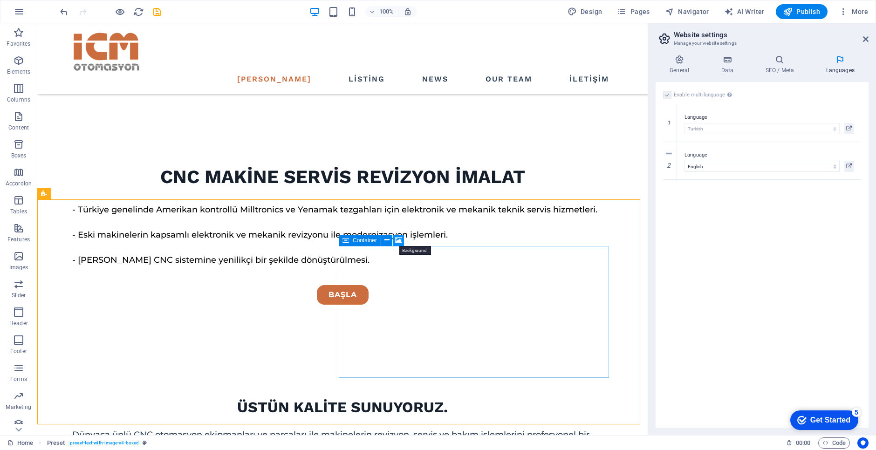
click at [400, 240] on icon at bounding box center [398, 240] width 7 height 10
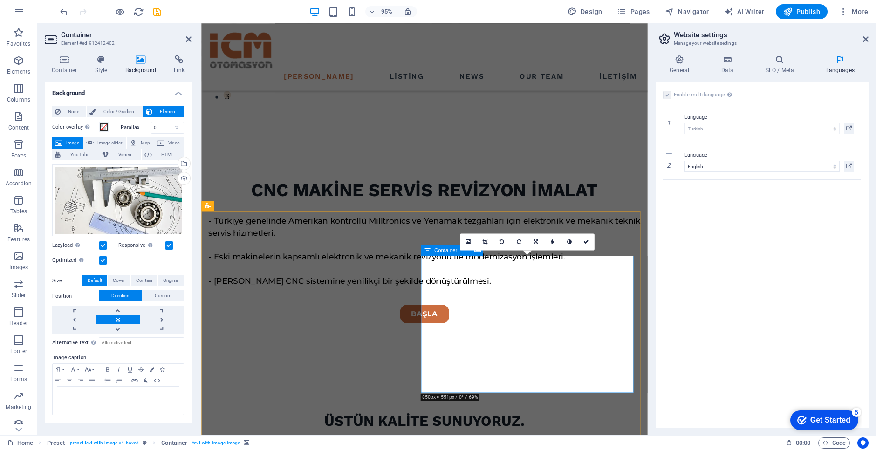
click at [168, 246] on label at bounding box center [169, 246] width 8 height 8
click at [0, 0] on input "Responsive Automatically load retina image and smartphone optimized sizes." at bounding box center [0, 0] width 0 height 0
click at [168, 246] on label at bounding box center [169, 246] width 8 height 8
click at [0, 0] on input "Responsive Automatically load retina image and smartphone optimized sizes." at bounding box center [0, 0] width 0 height 0
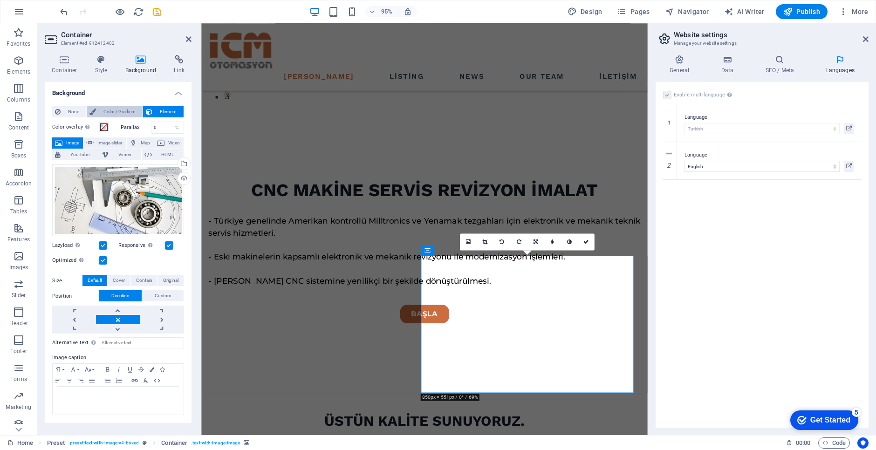
click at [112, 114] on span "Color / Gradient" at bounding box center [119, 111] width 41 height 11
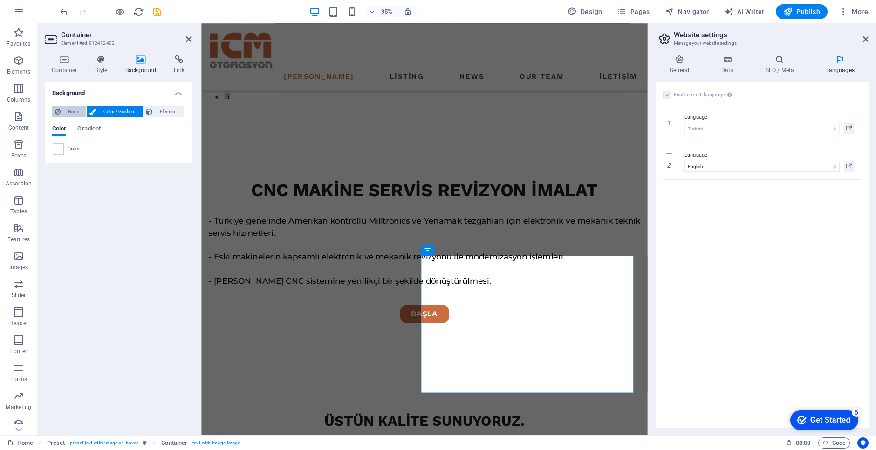
click at [70, 112] on span "None" at bounding box center [73, 111] width 20 height 11
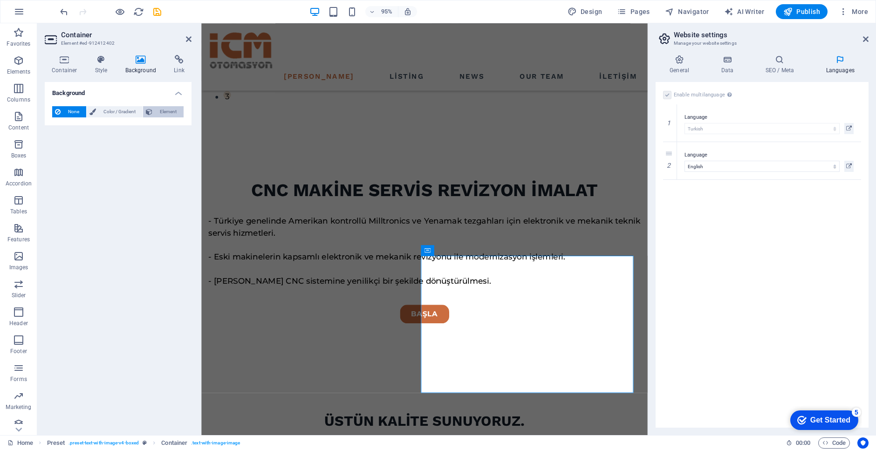
click at [168, 111] on span "Element" at bounding box center [168, 111] width 26 height 11
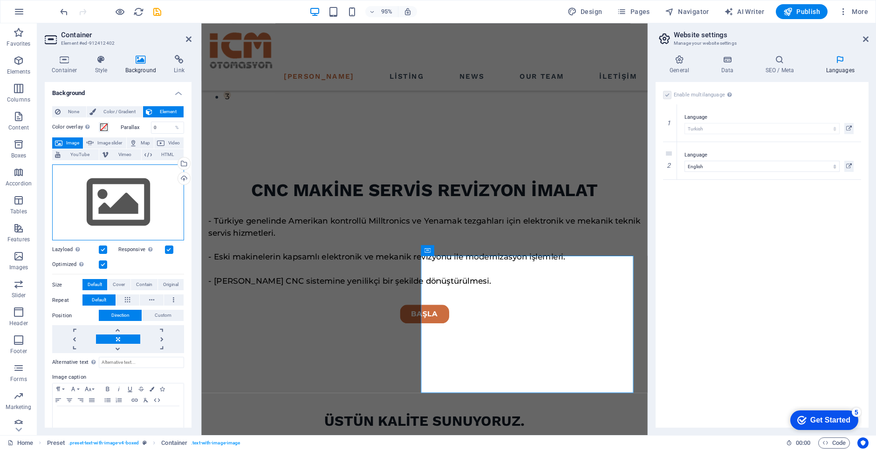
click at [124, 210] on div "Drag files here, click to choose files or select files from Files or our free s…" at bounding box center [118, 203] width 132 height 76
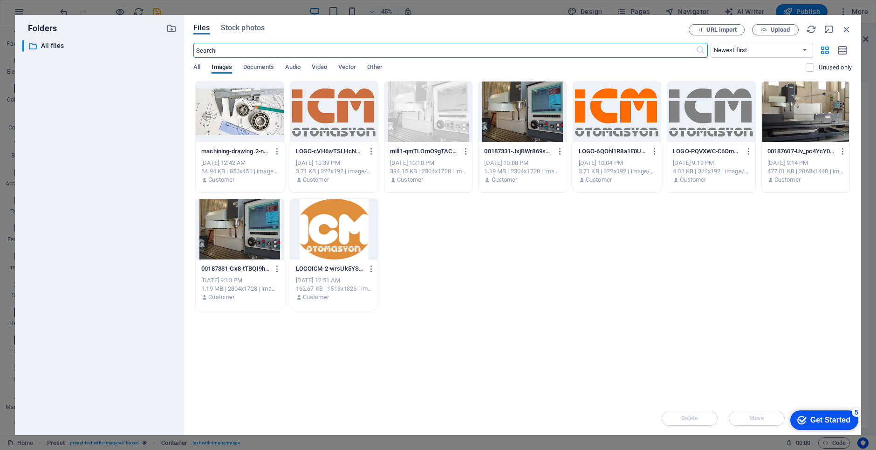
click at [214, 110] on div at bounding box center [240, 112] width 88 height 61
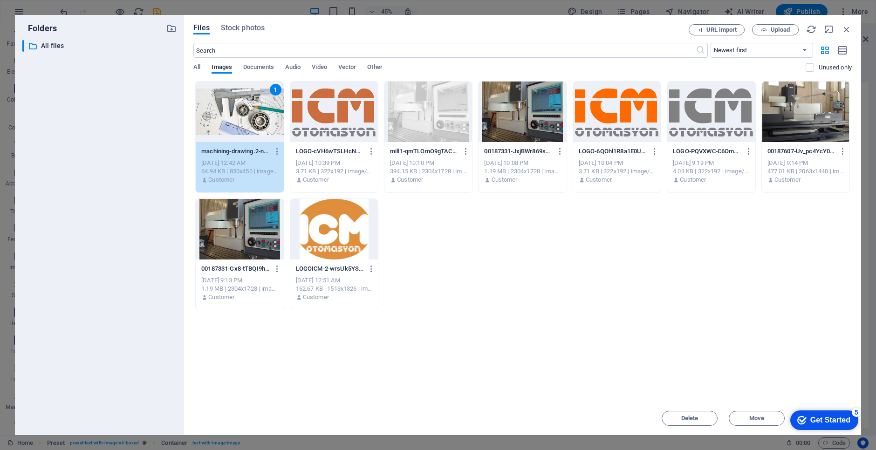
click at [237, 117] on div "1" at bounding box center [240, 112] width 88 height 61
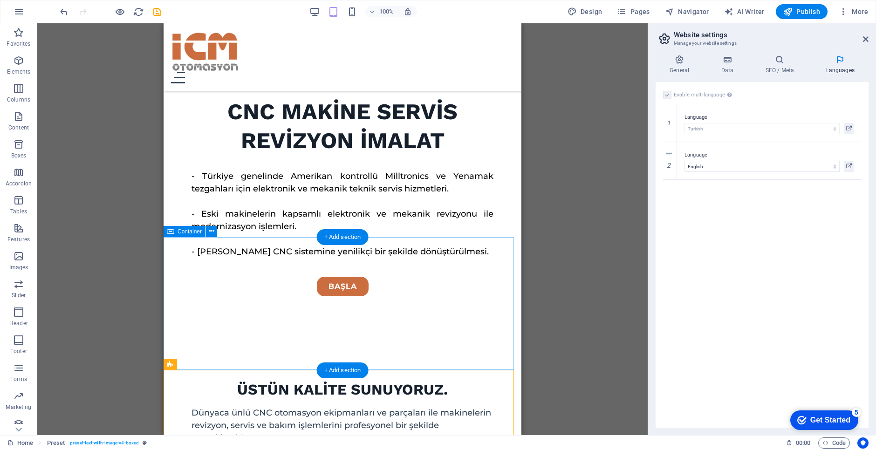
scroll to position [186, 0]
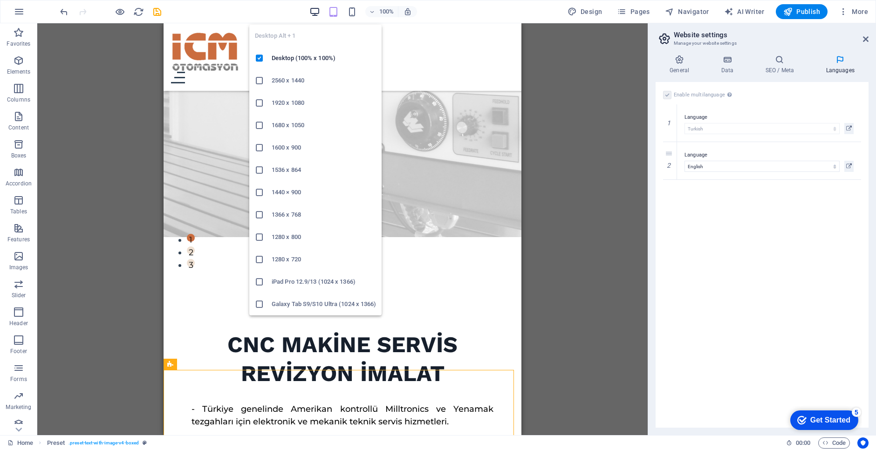
click at [316, 13] on icon "button" at bounding box center [315, 12] width 11 height 11
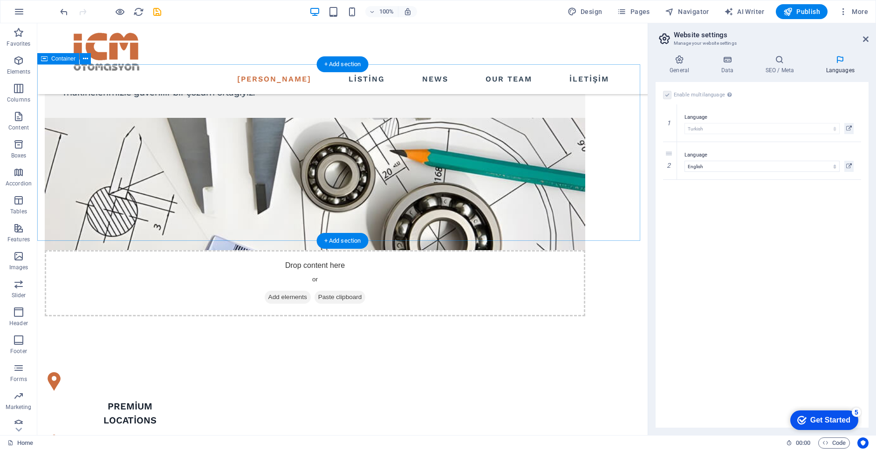
scroll to position [886, 0]
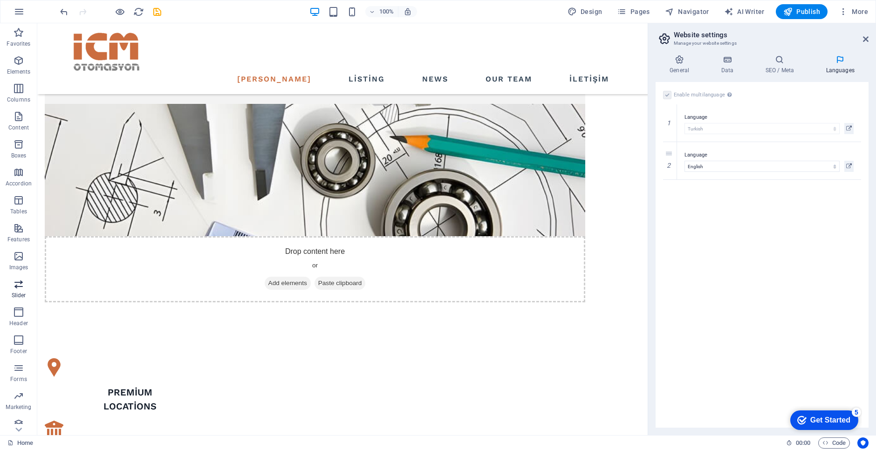
click at [21, 286] on icon "button" at bounding box center [18, 284] width 11 height 11
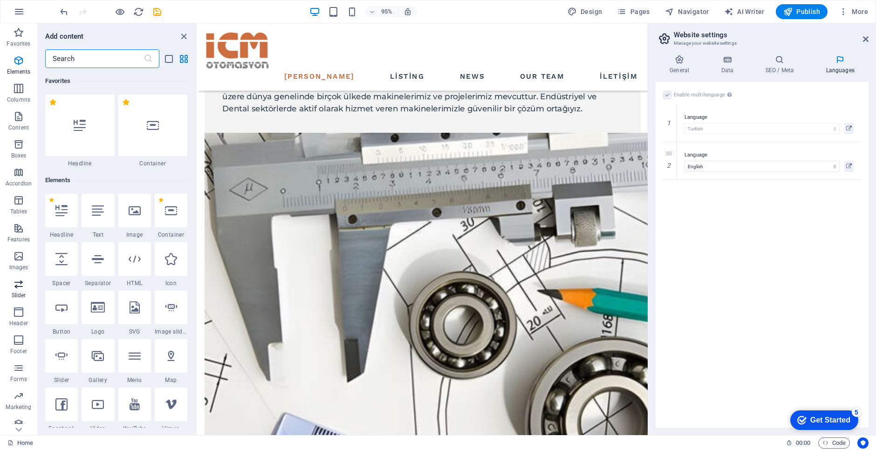
scroll to position [5286, 0]
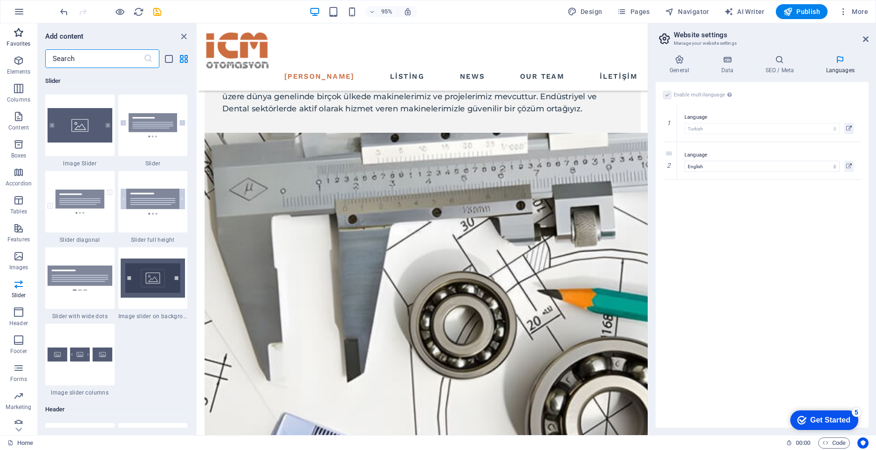
click at [14, 35] on icon "button" at bounding box center [18, 32] width 11 height 11
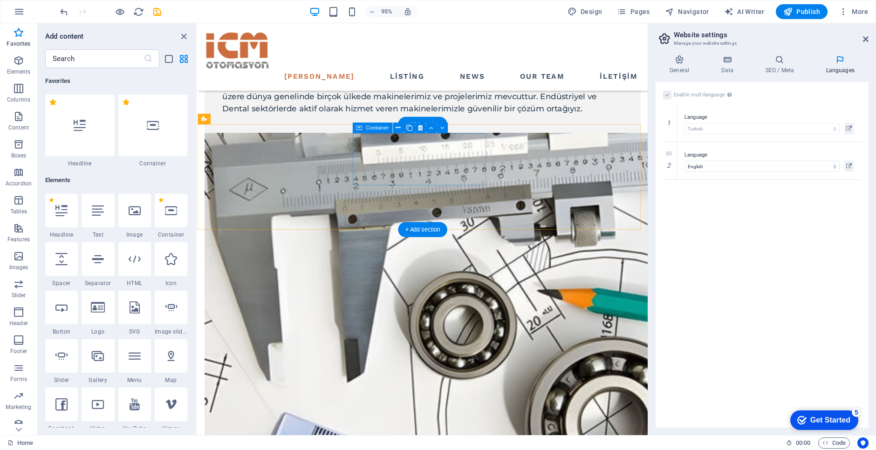
scroll to position [699, 0]
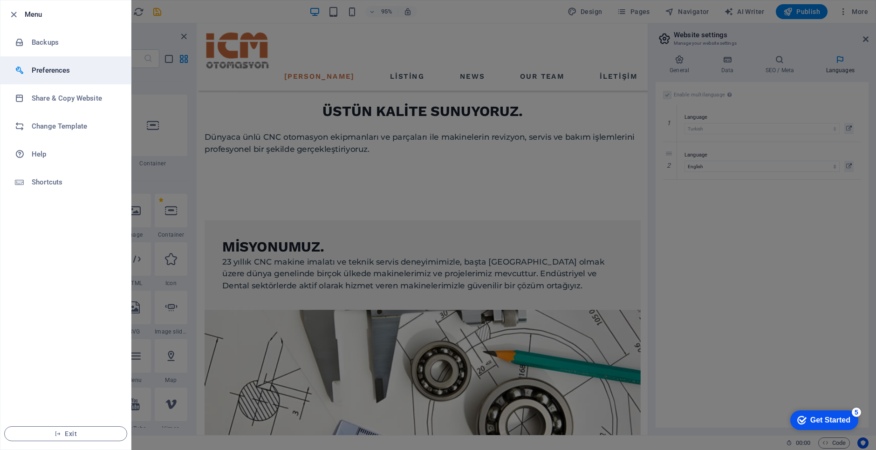
click at [41, 69] on h6 "Preferences" at bounding box center [75, 70] width 86 height 11
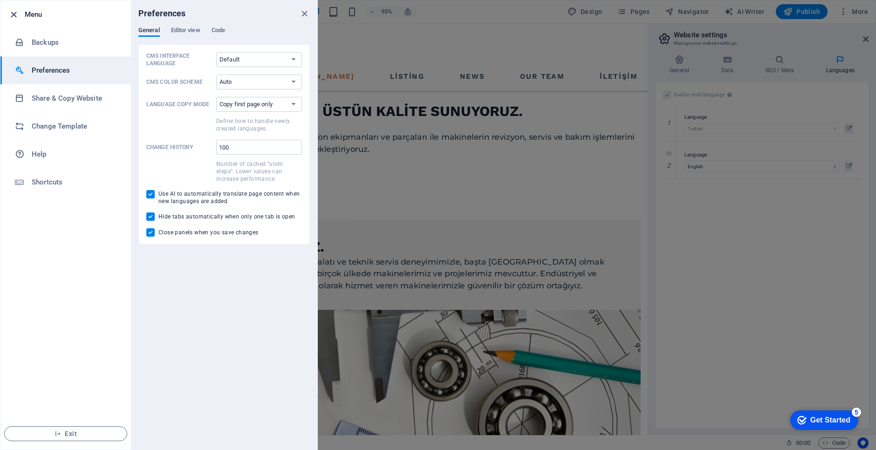
click at [13, 14] on icon "button" at bounding box center [13, 14] width 11 height 11
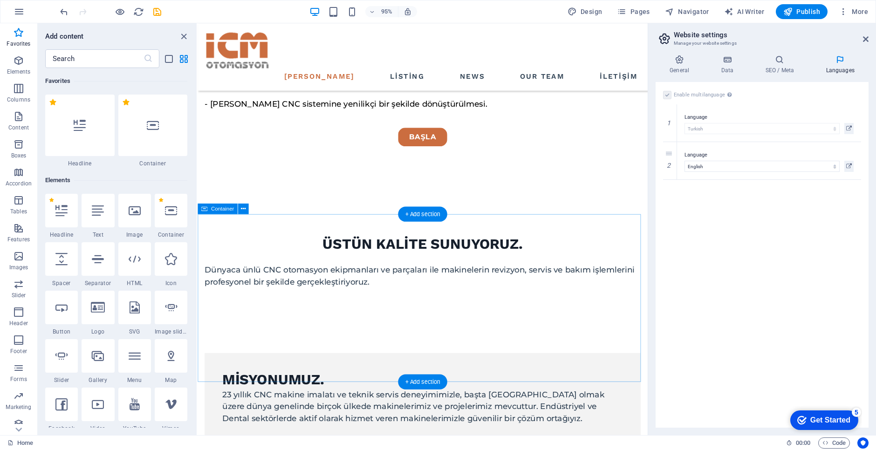
scroll to position [746, 0]
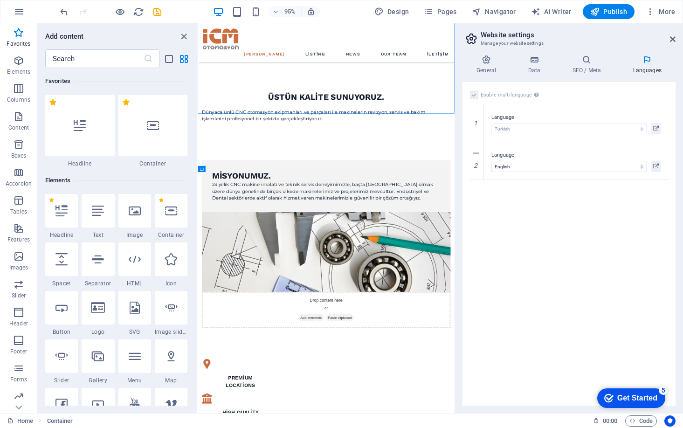
scroll to position [924, 0]
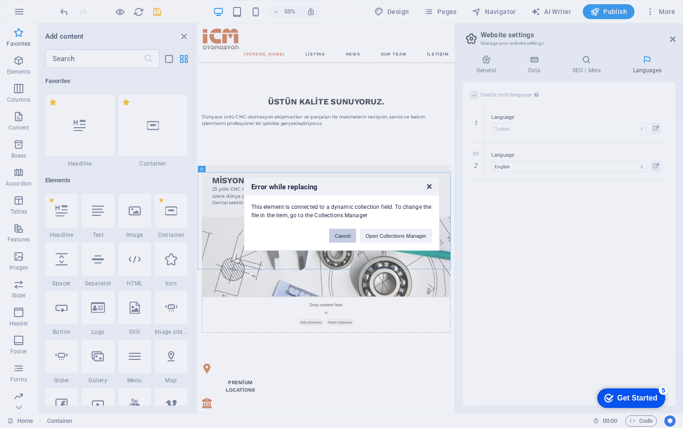
click at [341, 237] on button "Cancel" at bounding box center [342, 236] width 27 height 14
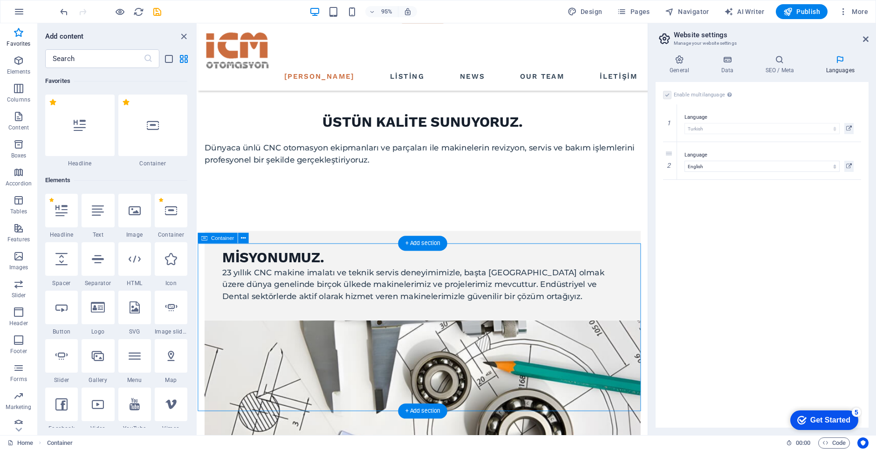
scroll to position [696, 0]
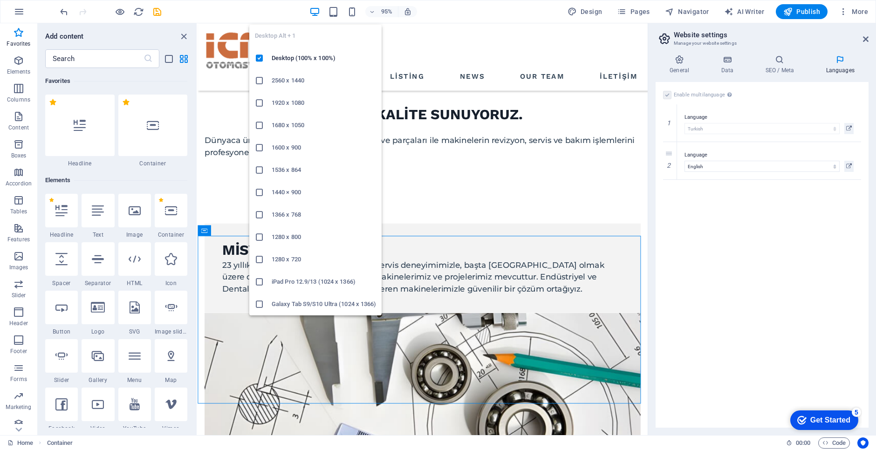
click at [317, 13] on icon "button" at bounding box center [315, 12] width 11 height 11
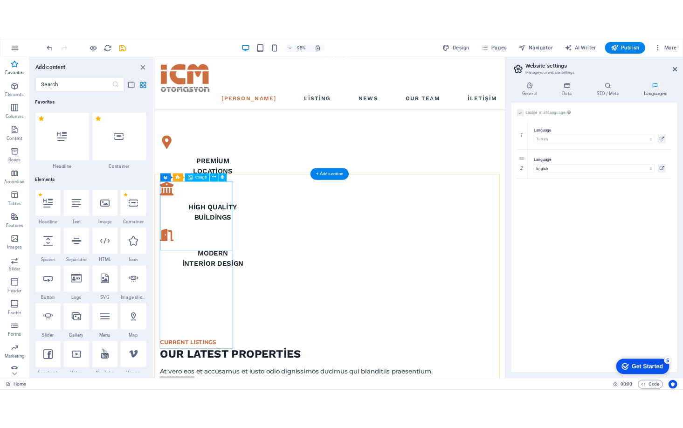
scroll to position [929, 0]
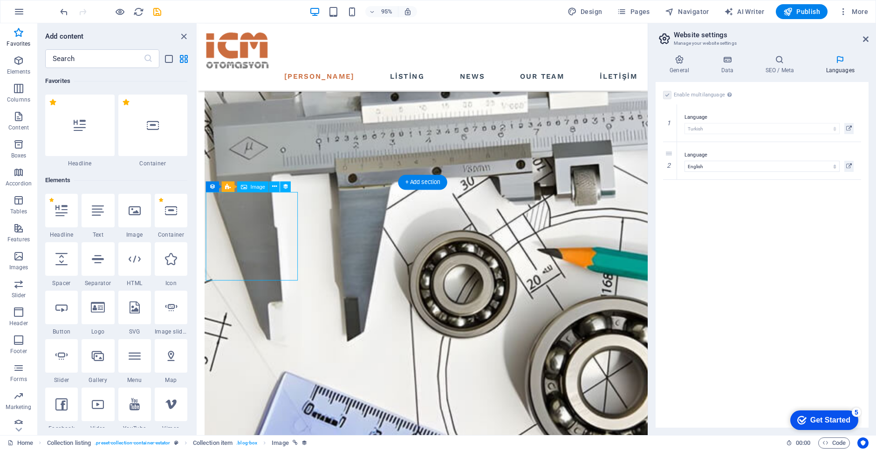
select select "%"
select select "px"
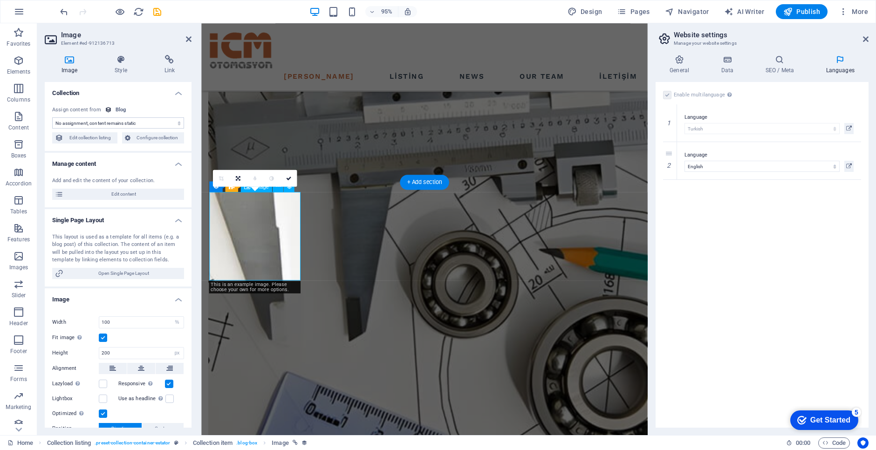
select select "image"
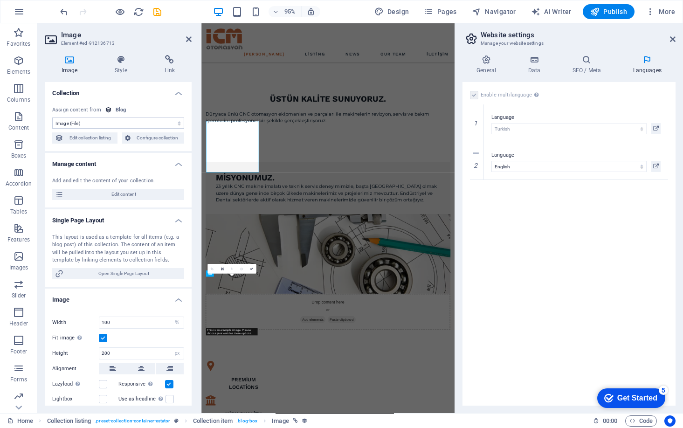
scroll to position [921, 0]
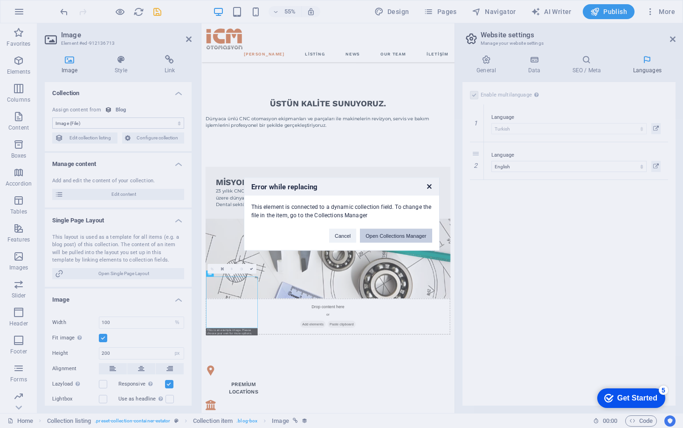
click at [381, 238] on button "Open Collections Manager" at bounding box center [396, 236] width 72 height 14
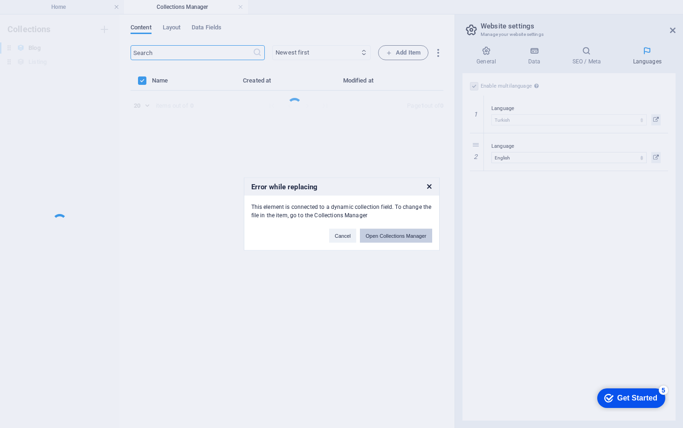
scroll to position [0, 0]
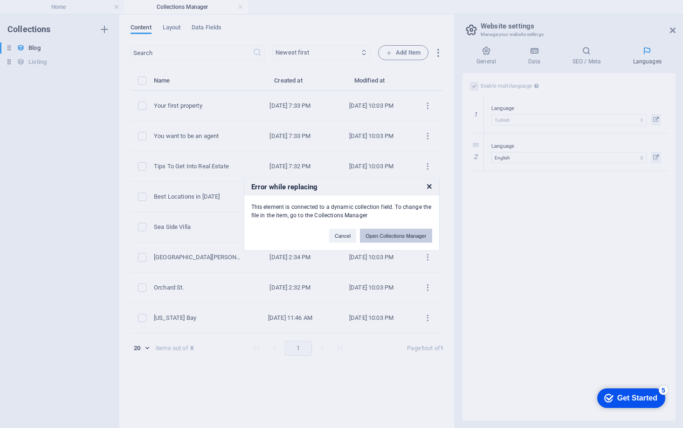
click at [381, 238] on button "Open Collections Manager" at bounding box center [396, 236] width 72 height 14
click at [341, 237] on button "Cancel" at bounding box center [342, 236] width 27 height 14
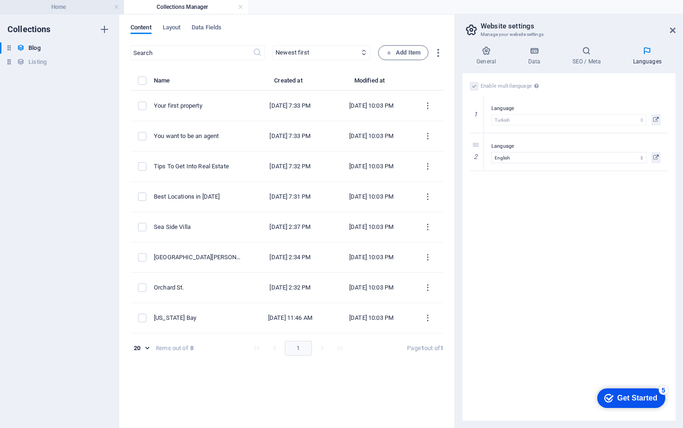
click at [53, 8] on h4 "Home" at bounding box center [62, 7] width 124 height 10
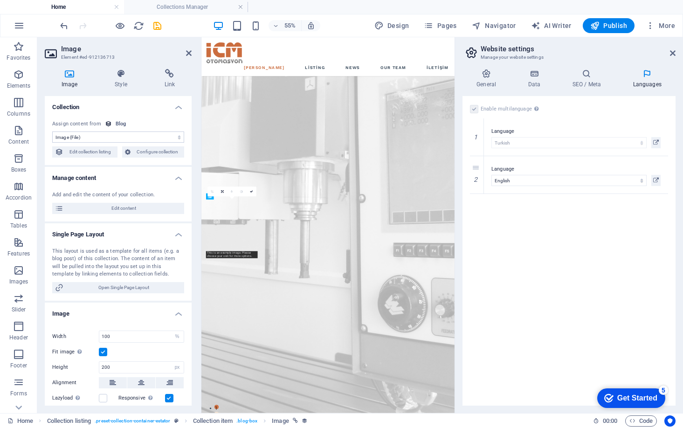
scroll to position [964, 0]
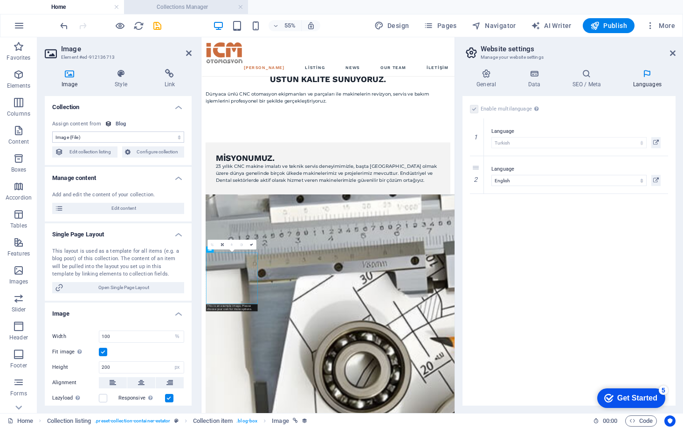
click at [205, 7] on h4 "Collections Manager" at bounding box center [186, 7] width 124 height 10
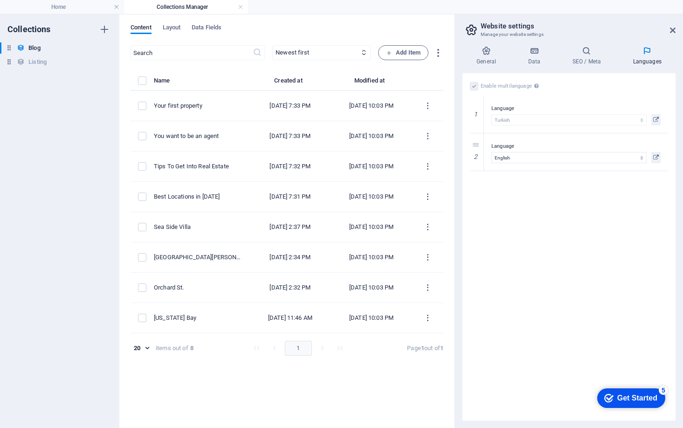
scroll to position [0, 0]
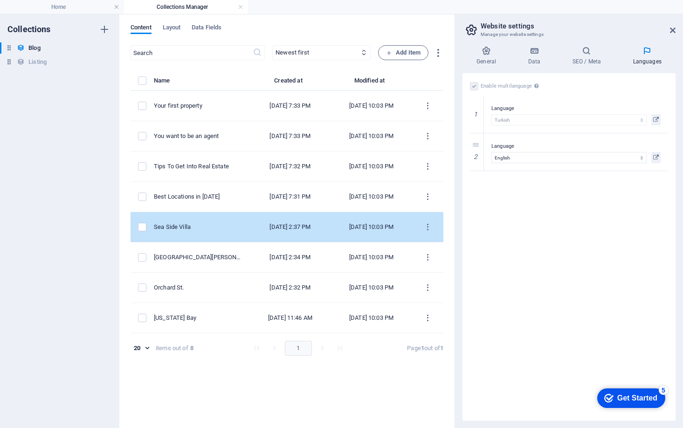
click at [273, 229] on div "Mar 14, 2023 2:37 PM" at bounding box center [290, 227] width 66 height 8
select select "Estate"
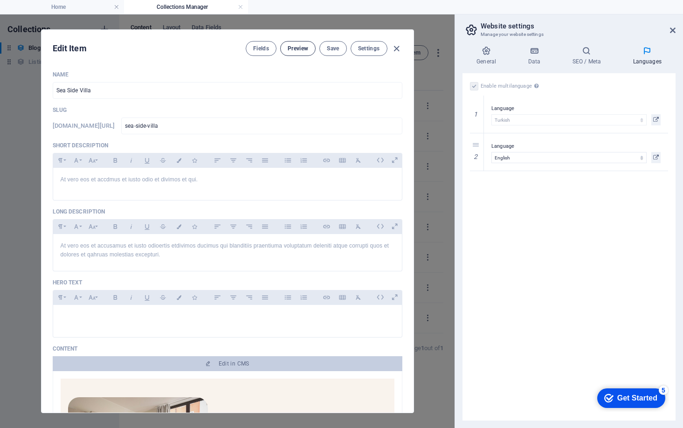
click at [295, 48] on span "Preview" at bounding box center [298, 48] width 21 height 7
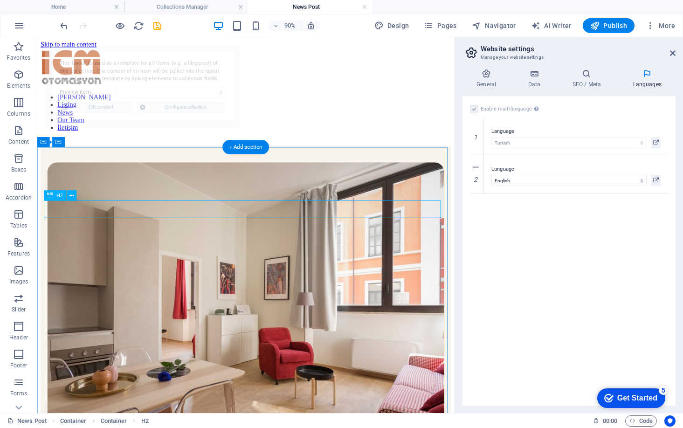
scroll to position [921, 0]
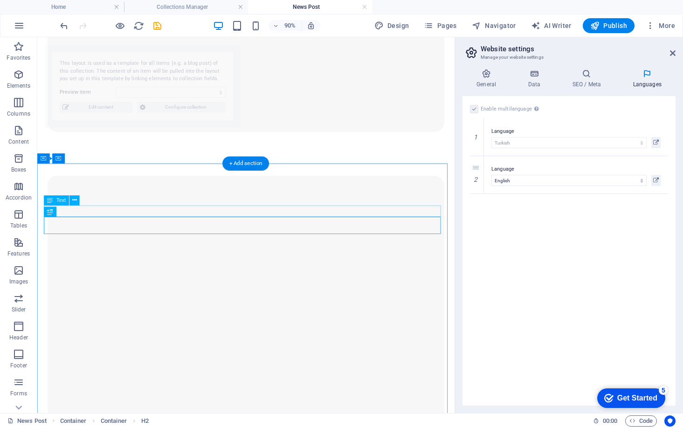
select select "68bc939154af87142a09e2cd"
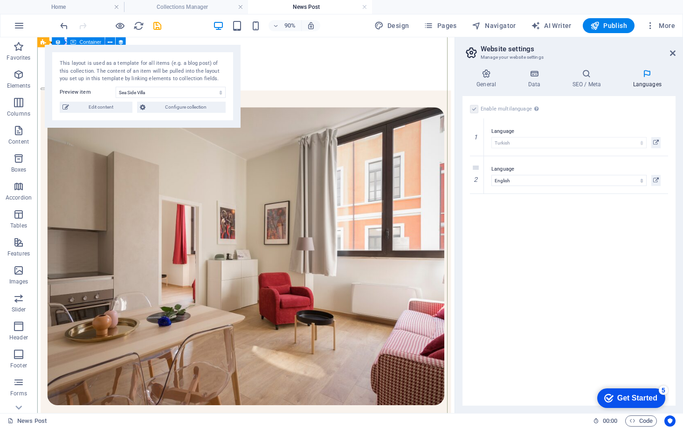
scroll to position [0, 0]
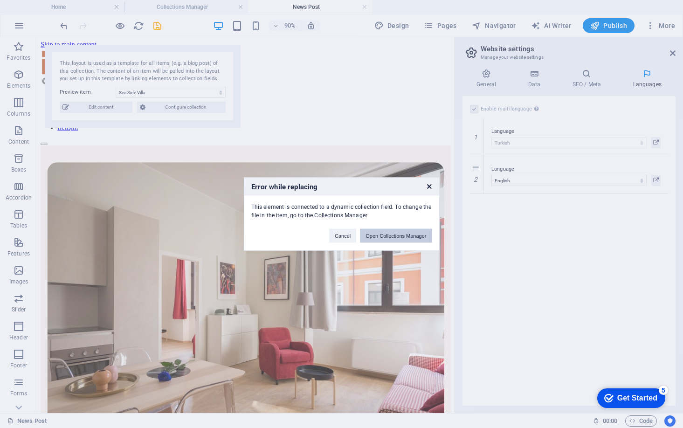
click at [383, 234] on button "Open Collections Manager" at bounding box center [396, 236] width 72 height 14
type input "2025-09-07"
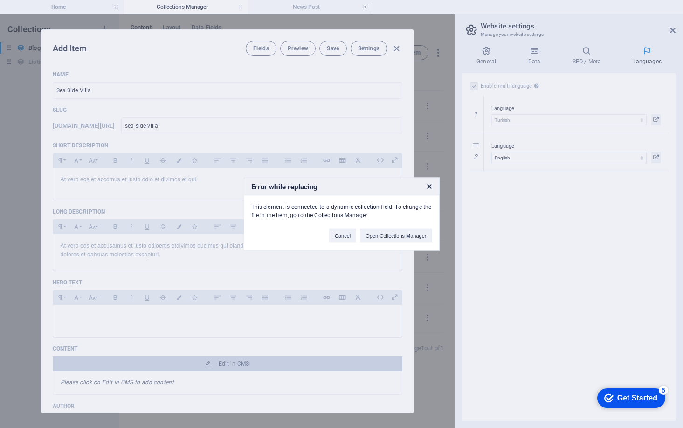
click at [430, 186] on icon at bounding box center [429, 187] width 5 height 6
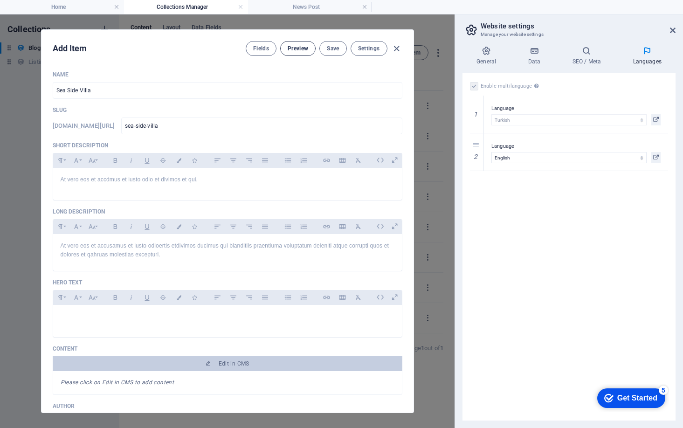
click at [298, 49] on span "Preview" at bounding box center [298, 48] width 21 height 7
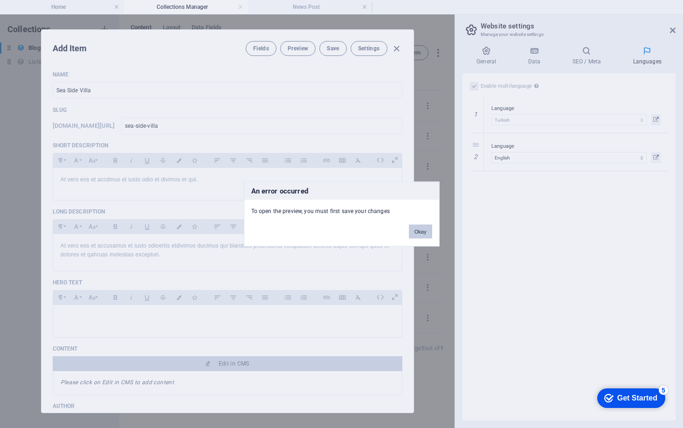
click at [414, 232] on button "Okay" at bounding box center [420, 232] width 23 height 14
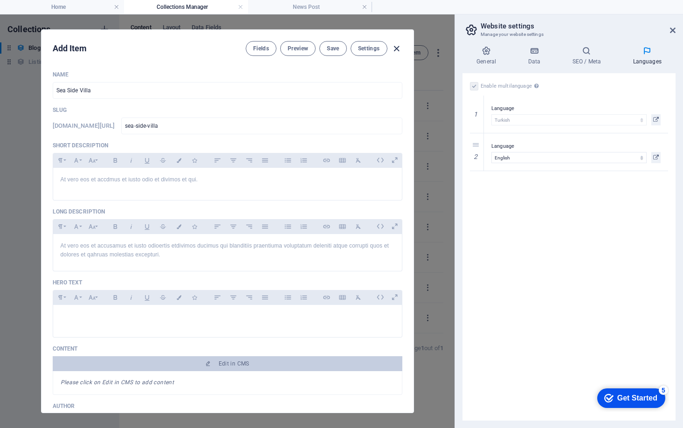
click at [396, 50] on icon "button" at bounding box center [396, 48] width 11 height 11
type input "sea-side-villa"
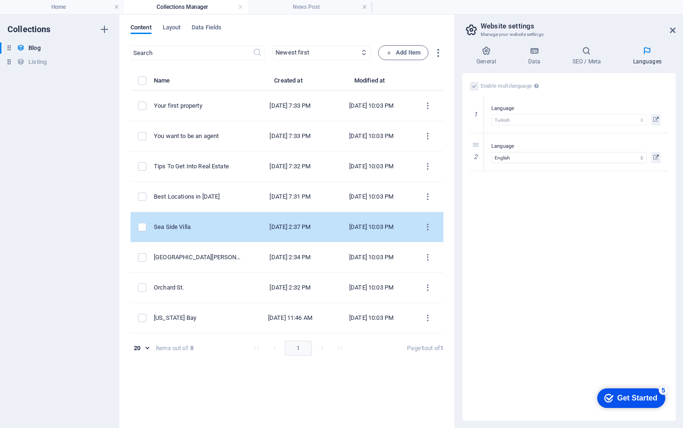
click at [216, 222] on td "Sea Side Villa" at bounding box center [202, 227] width 96 height 30
select select "Estate"
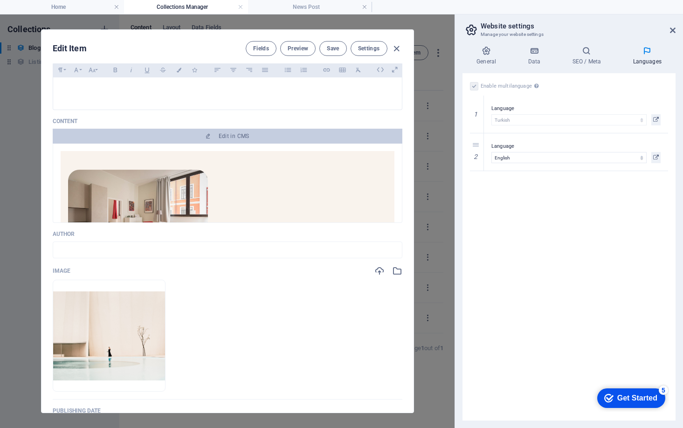
scroll to position [233, 0]
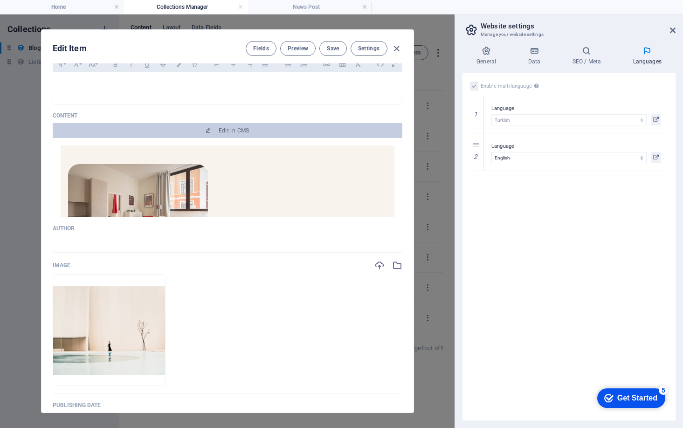
click at [124, 198] on img at bounding box center [138, 210] width 140 height 93
click at [148, 235] on div "Author ​" at bounding box center [228, 239] width 350 height 28
click at [155, 243] on input "text" at bounding box center [228, 244] width 350 height 17
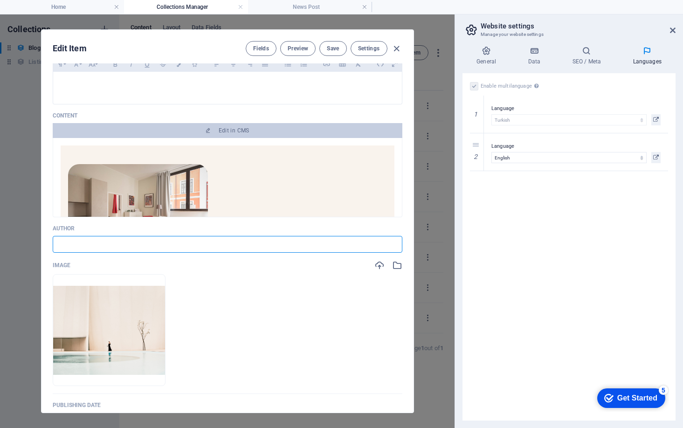
click at [145, 200] on img at bounding box center [138, 210] width 140 height 93
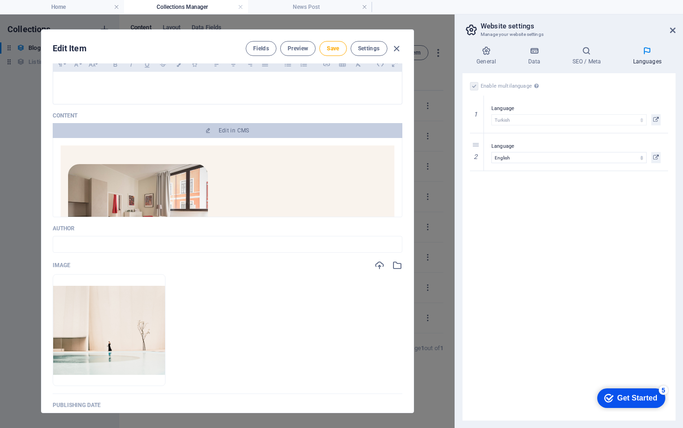
click at [145, 200] on img at bounding box center [138, 210] width 140 height 93
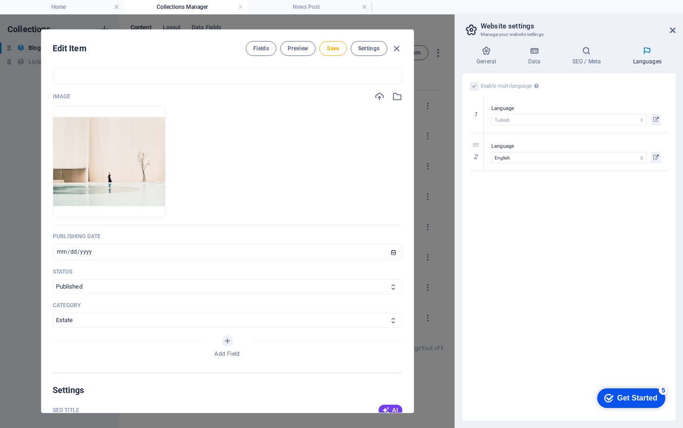
scroll to position [326, 0]
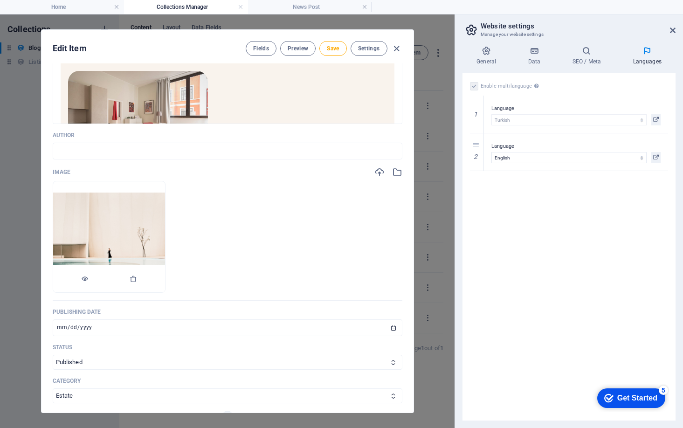
click at [150, 237] on img at bounding box center [109, 237] width 112 height 89
click at [150, 235] on img at bounding box center [109, 237] width 112 height 89
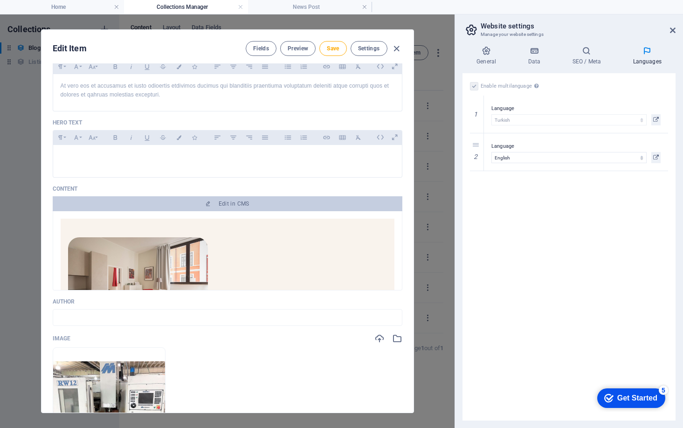
scroll to position [140, 0]
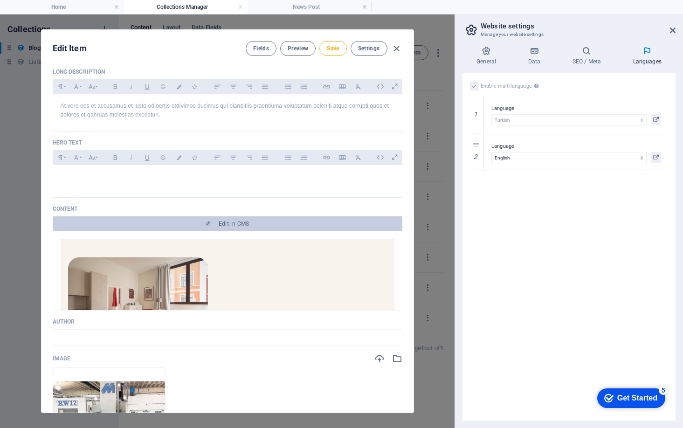
click at [148, 288] on img at bounding box center [138, 303] width 140 height 93
click at [296, 47] on span "Preview" at bounding box center [298, 48] width 21 height 7
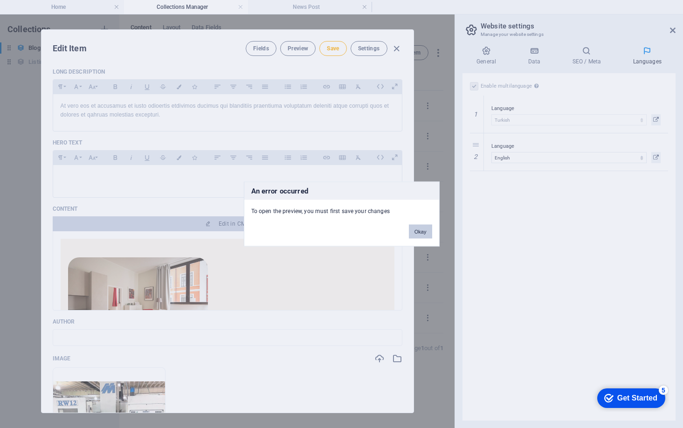
click at [419, 232] on button "Okay" at bounding box center [420, 232] width 23 height 14
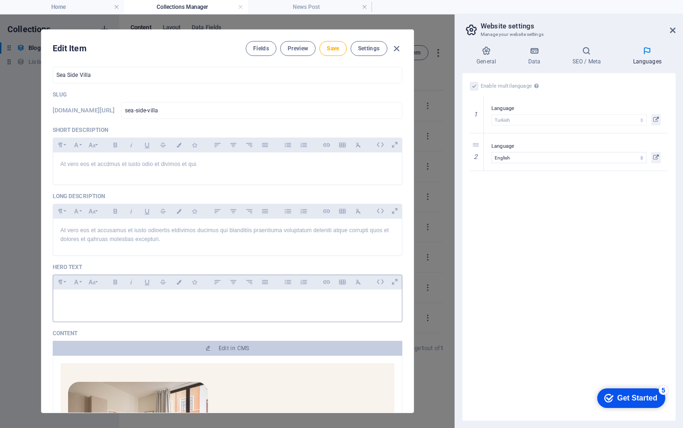
scroll to position [0, 0]
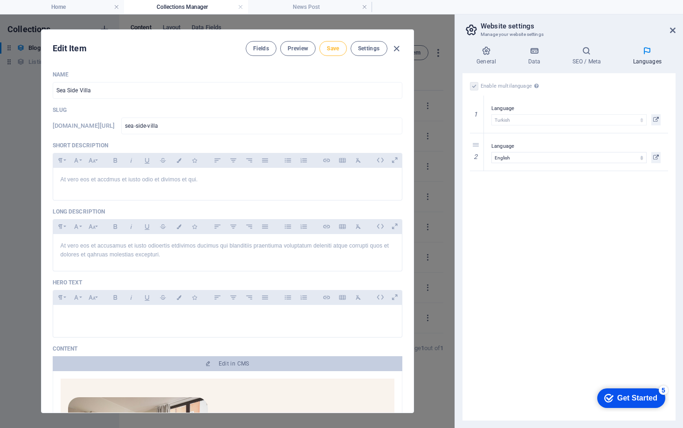
click at [334, 48] on span "Save" at bounding box center [333, 48] width 12 height 7
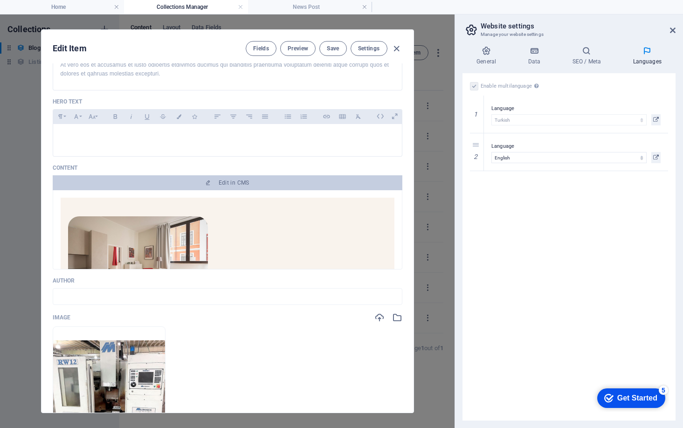
scroll to position [93, 0]
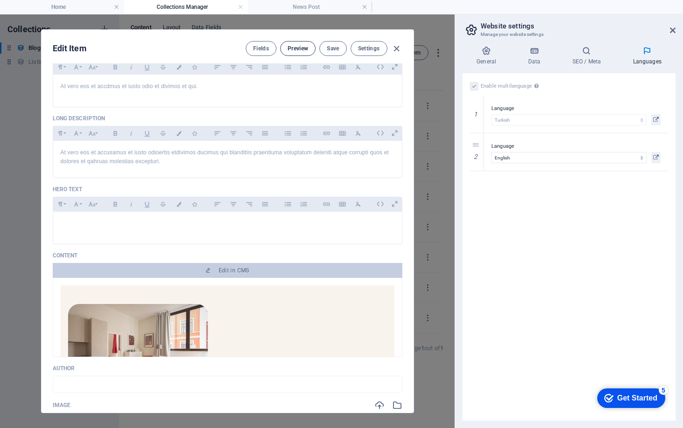
click at [288, 49] on span "Preview" at bounding box center [298, 48] width 21 height 7
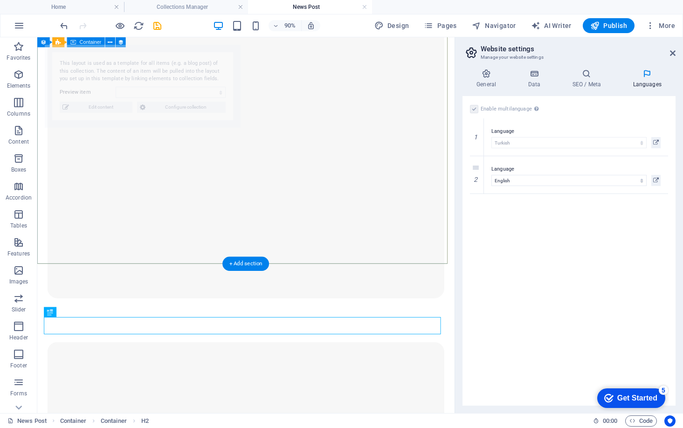
select select "68bc939154af87142a09e2cd"
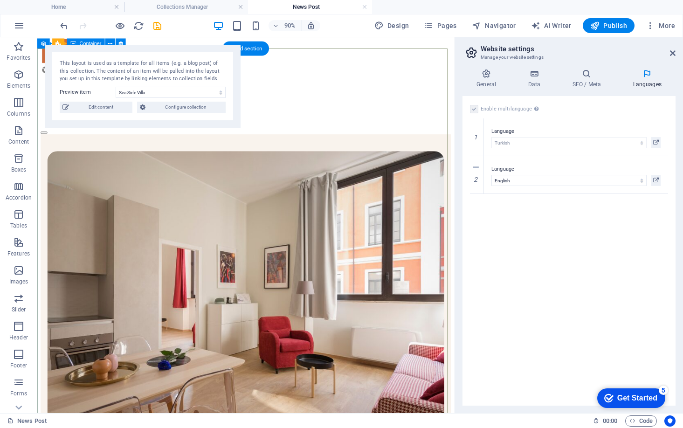
scroll to position [0, 0]
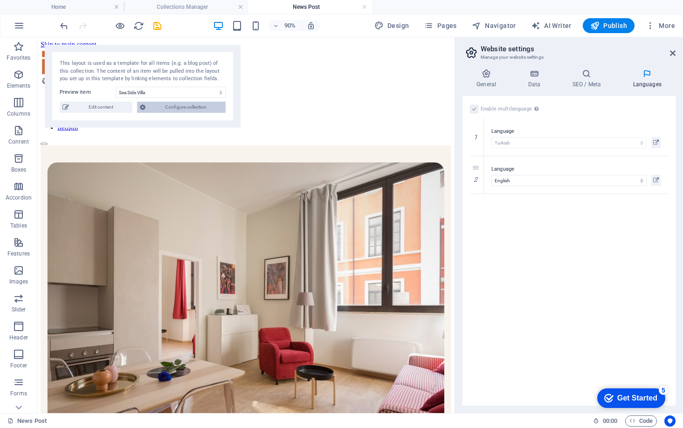
click at [182, 109] on span "Configure collection" at bounding box center [185, 107] width 75 height 11
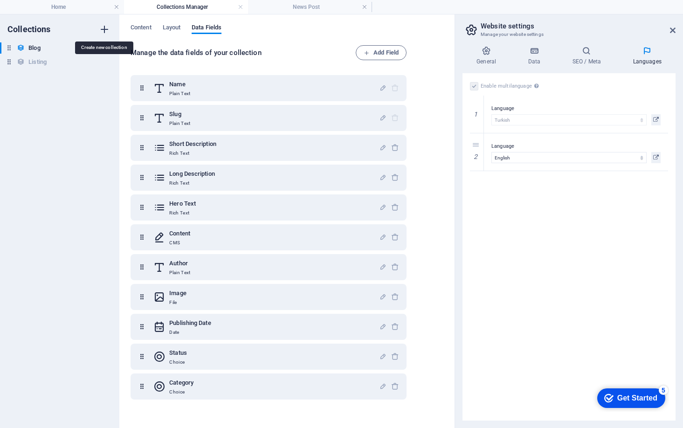
click at [102, 31] on icon "button" at bounding box center [104, 29] width 11 height 11
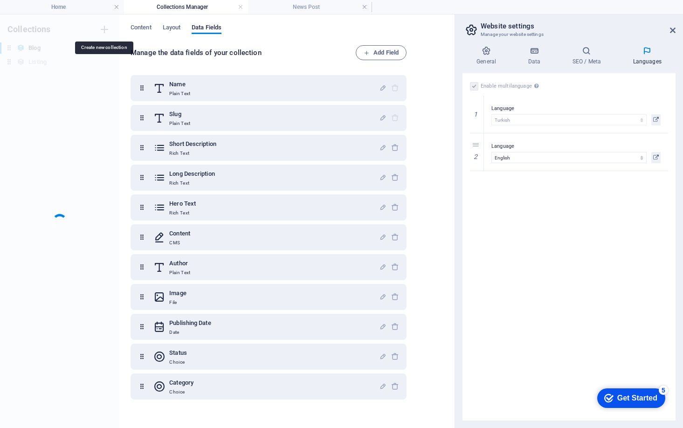
click at [104, 29] on div "Collections Blog Blog Listing Listing" at bounding box center [59, 221] width 119 height 414
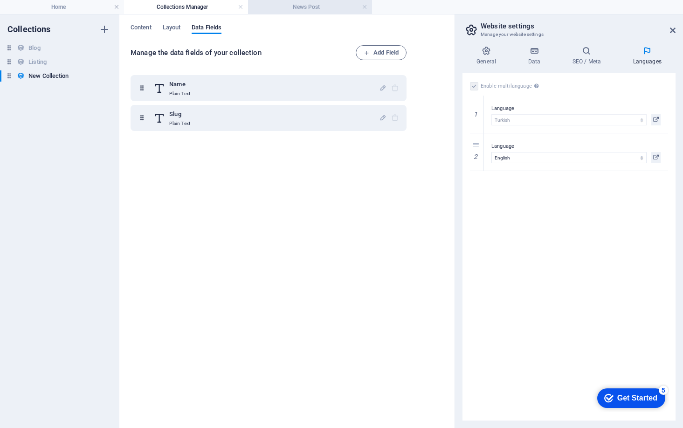
click at [328, 7] on h4 "News Post" at bounding box center [310, 7] width 124 height 10
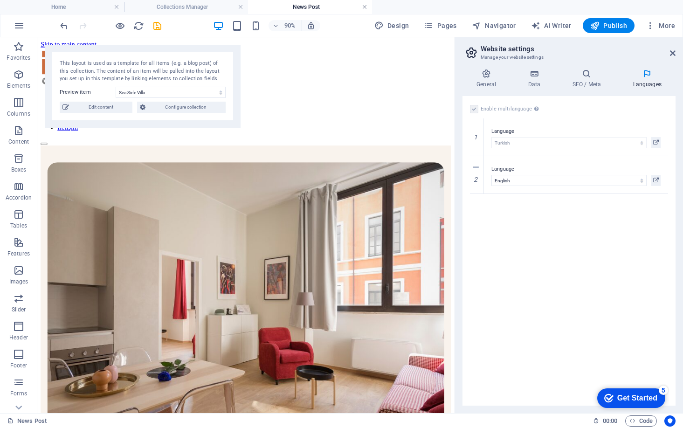
click at [366, 8] on link at bounding box center [365, 7] width 6 height 9
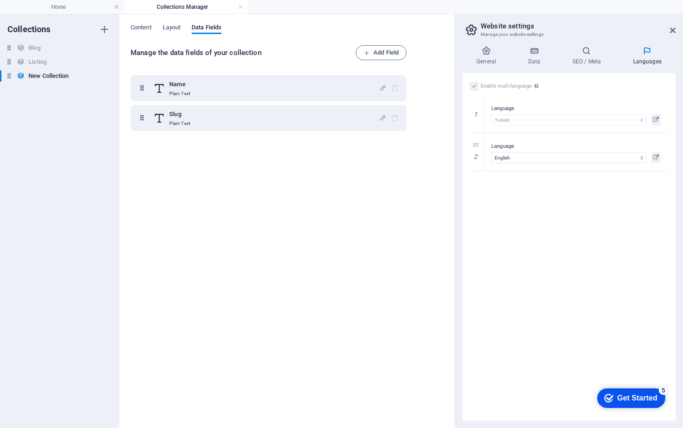
click at [206, 7] on h4 "Collections Manager" at bounding box center [186, 7] width 124 height 10
click at [239, 7] on link at bounding box center [241, 7] width 6 height 9
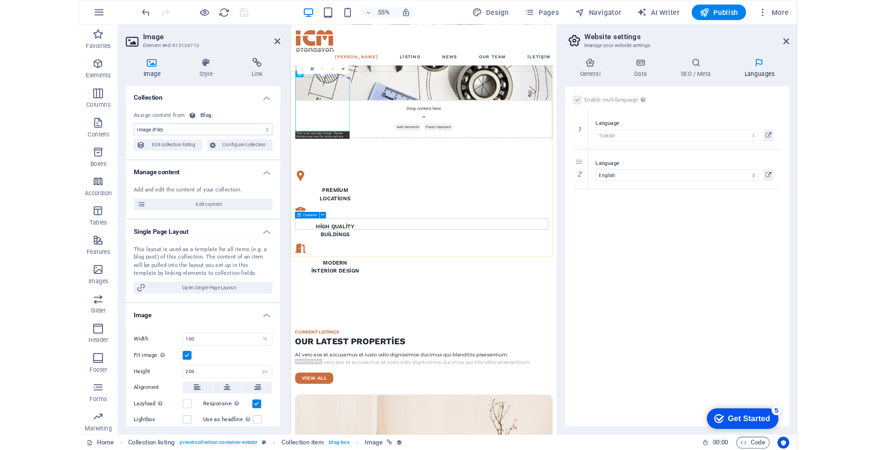
scroll to position [1337, 0]
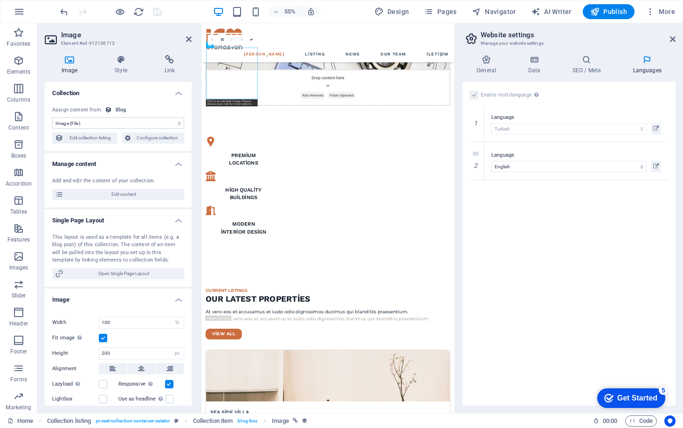
click at [499, 254] on div "Enable multilanguage To disable multilanguage delete all languages until only o…" at bounding box center [568, 244] width 213 height 324
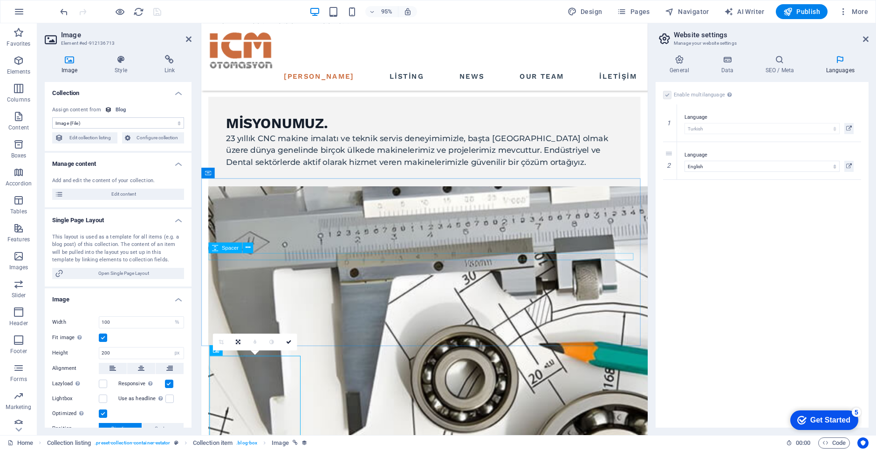
scroll to position [690, 0]
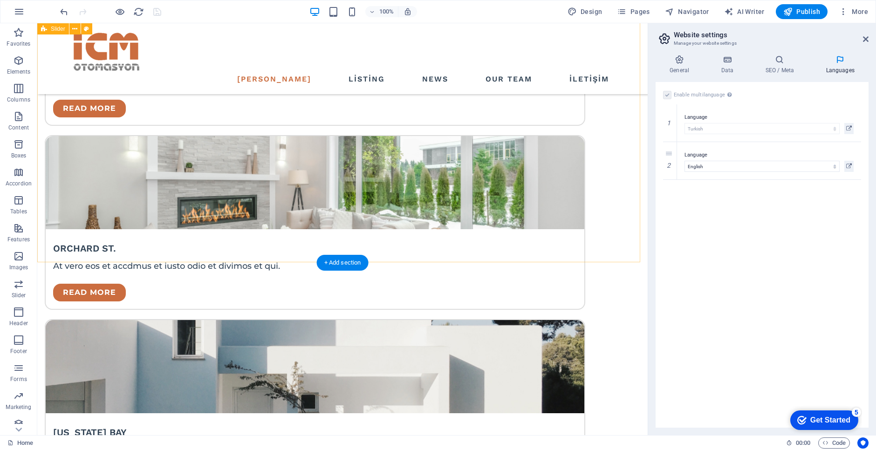
scroll to position [1678, 0]
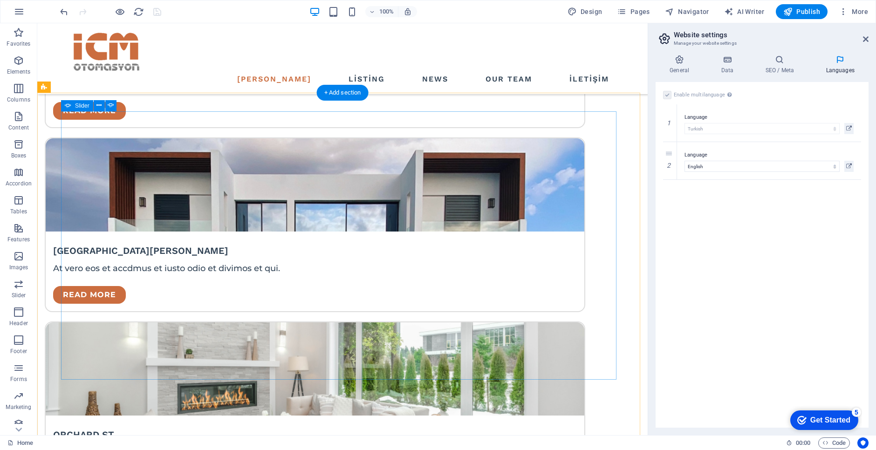
click at [100, 106] on icon at bounding box center [99, 106] width 5 height 10
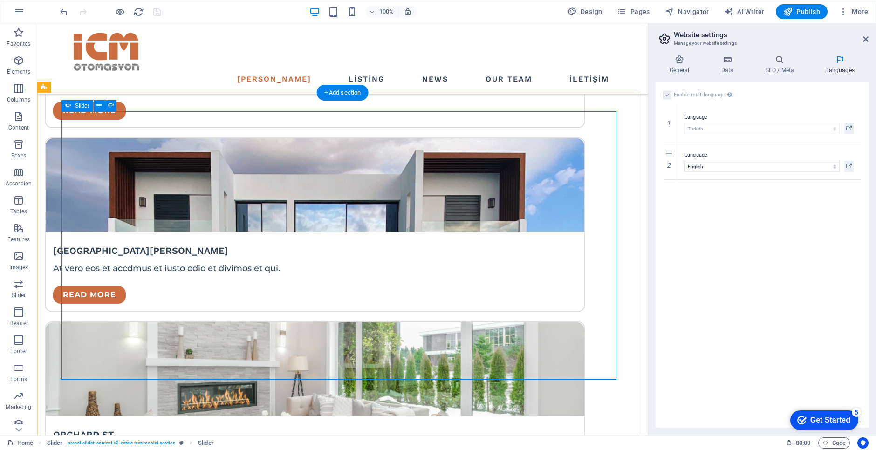
select select "ms"
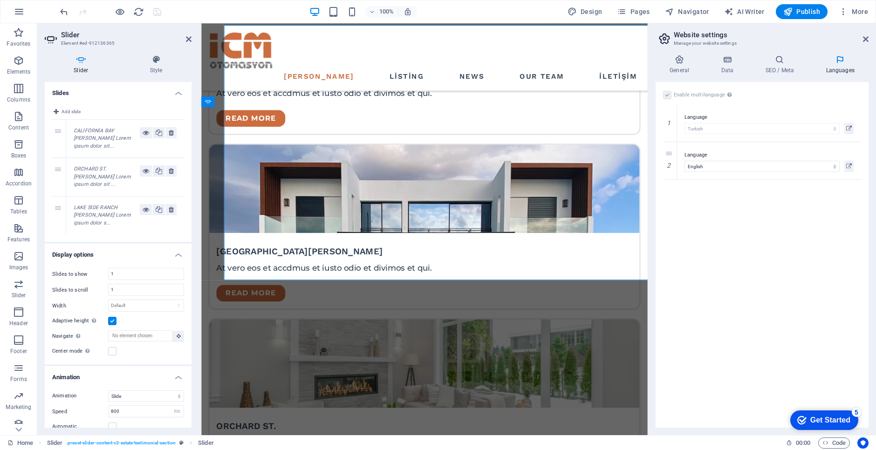
scroll to position [1765, 0]
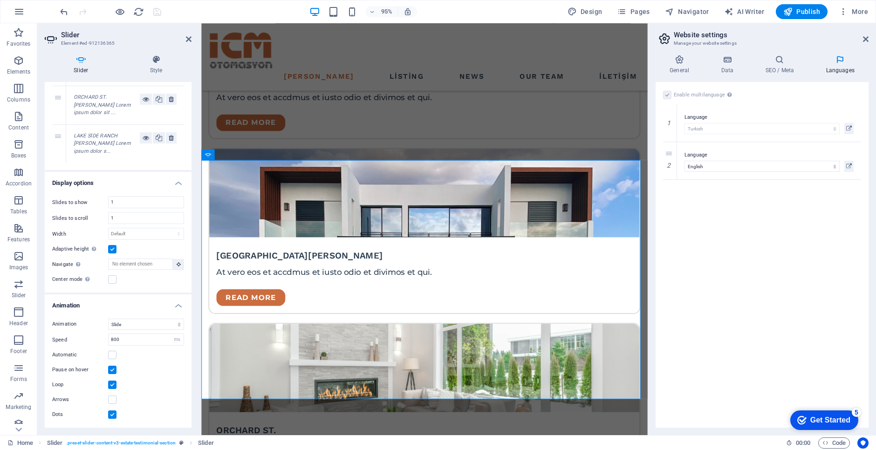
scroll to position [0, 0]
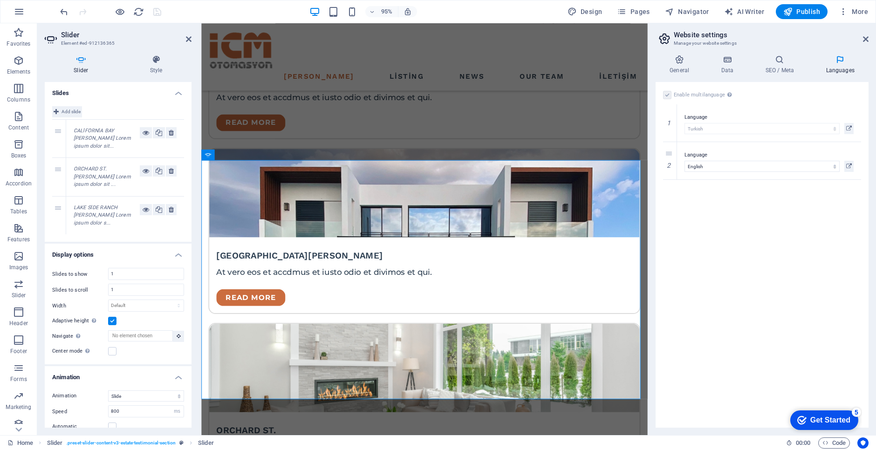
click at [63, 112] on span "Add slide" at bounding box center [71, 111] width 19 height 11
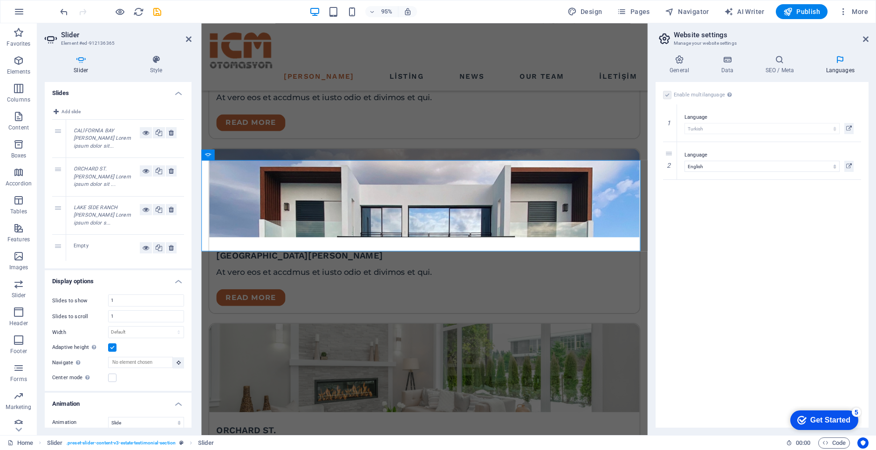
click at [100, 212] on em "LAKE SİDE RANCH MATT WHİTE Lorem ipsum dolor s..." at bounding box center [102, 215] width 57 height 21
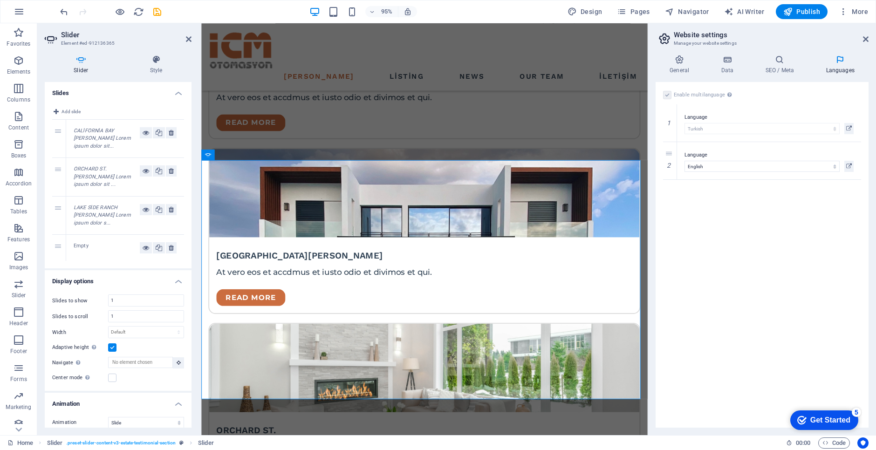
click at [57, 210] on div "3" at bounding box center [59, 216] width 14 height 38
click at [81, 210] on em "LAKE SİDE RANCH MATT WHİTE Lorem ipsum dolor s..." at bounding box center [102, 215] width 57 height 21
click at [159, 210] on icon at bounding box center [159, 209] width 7 height 11
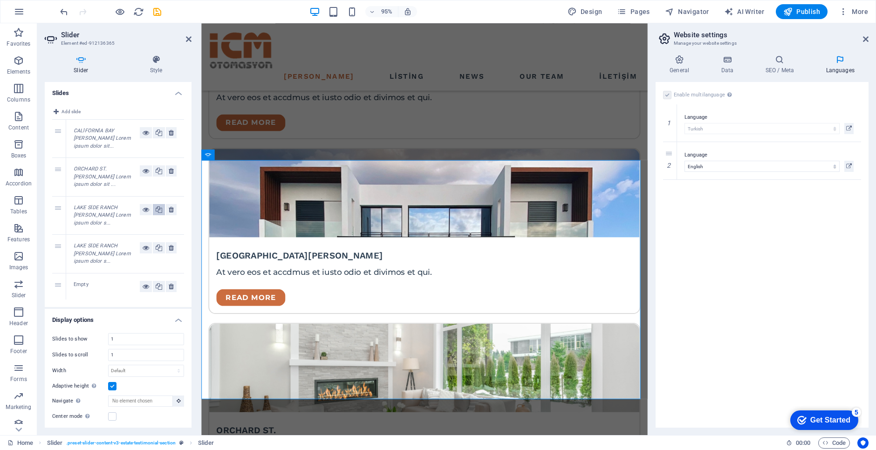
click at [159, 210] on icon at bounding box center [159, 209] width 7 height 11
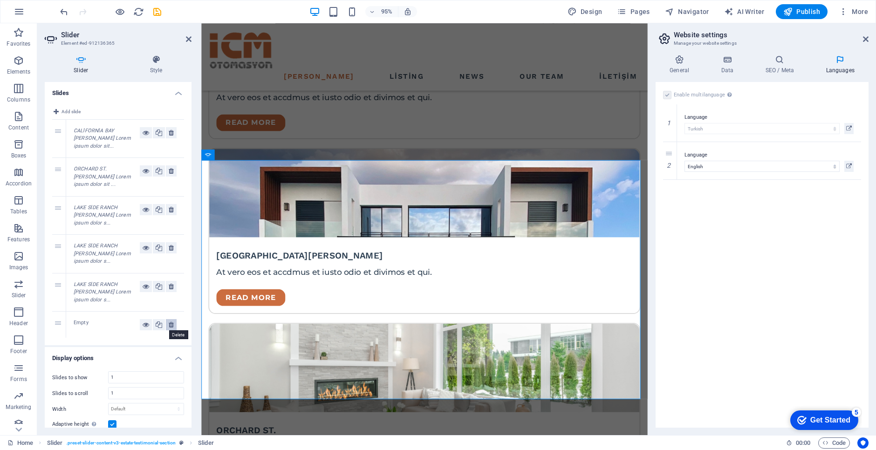
click at [172, 327] on icon at bounding box center [171, 324] width 5 height 11
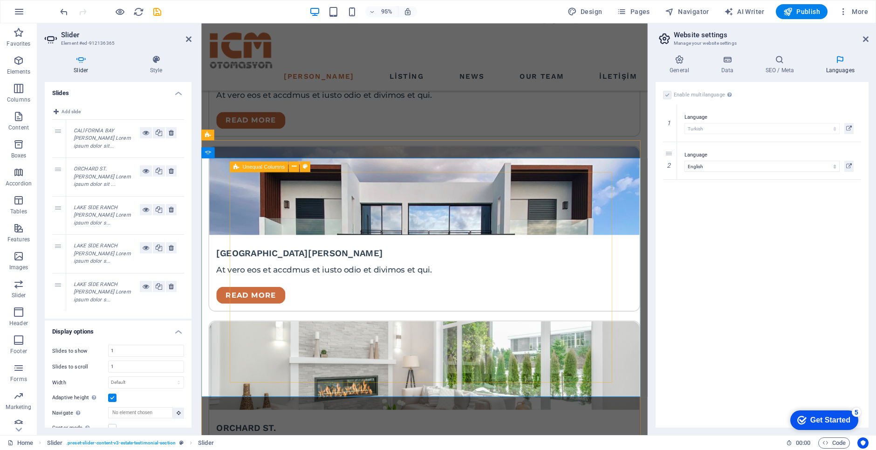
scroll to position [1662, 0]
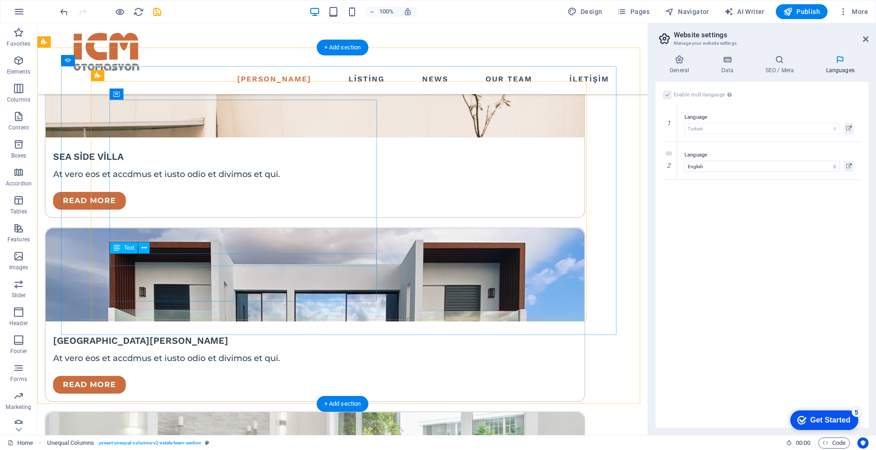
scroll to position [1728, 0]
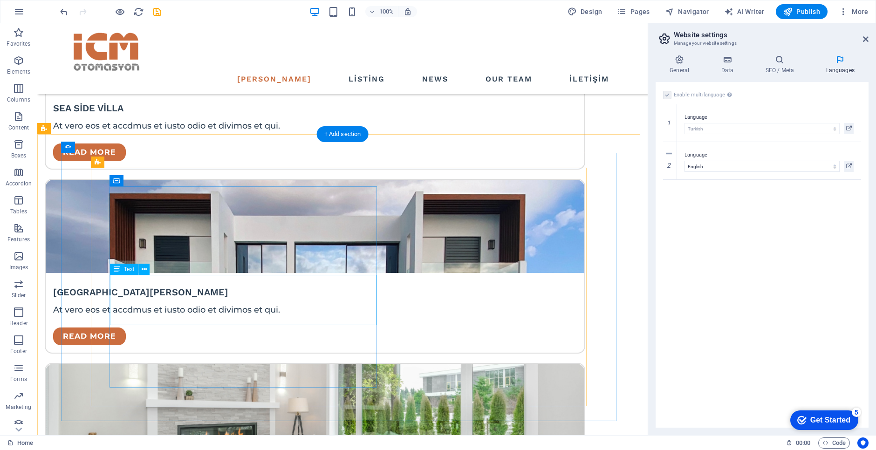
scroll to position [1632, 0]
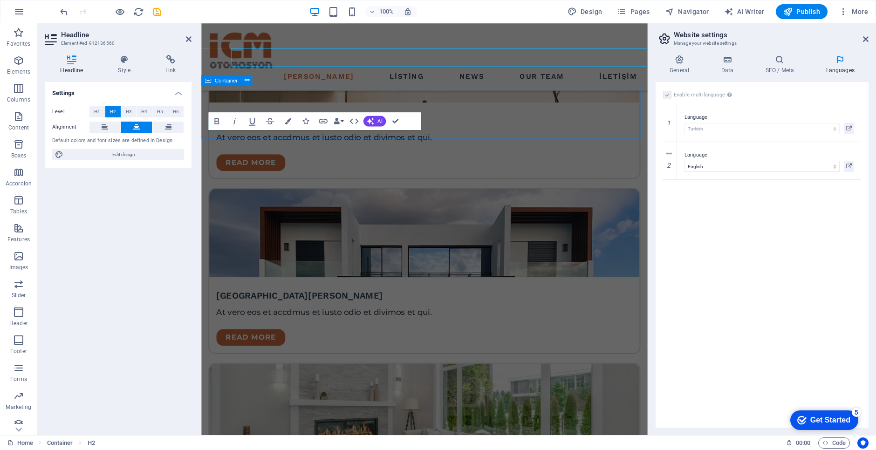
scroll to position [1693, 0]
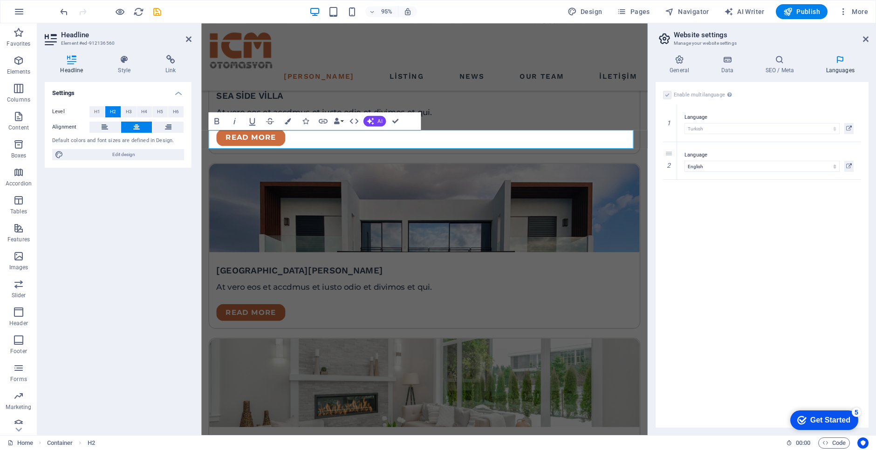
click at [177, 242] on div "Settings Level H1 H2 H3 H4 H5 H6 Alignment Default colors and font sizes are de…" at bounding box center [118, 255] width 147 height 346
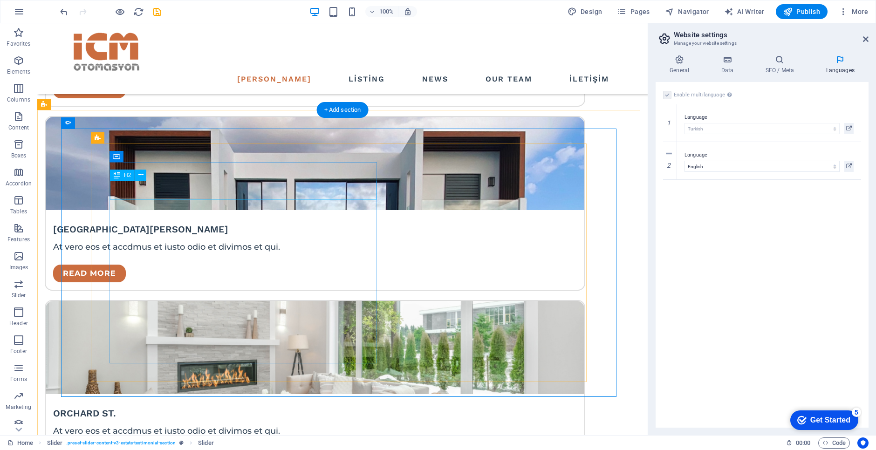
scroll to position [1653, 0]
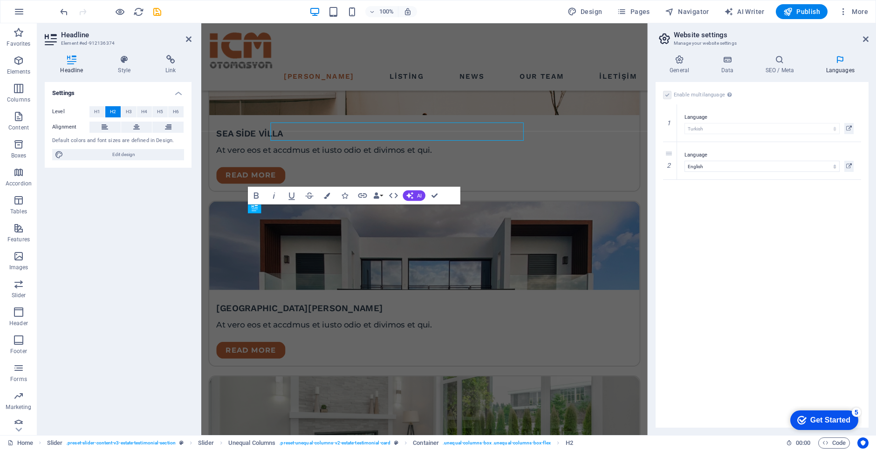
scroll to position [1714, 0]
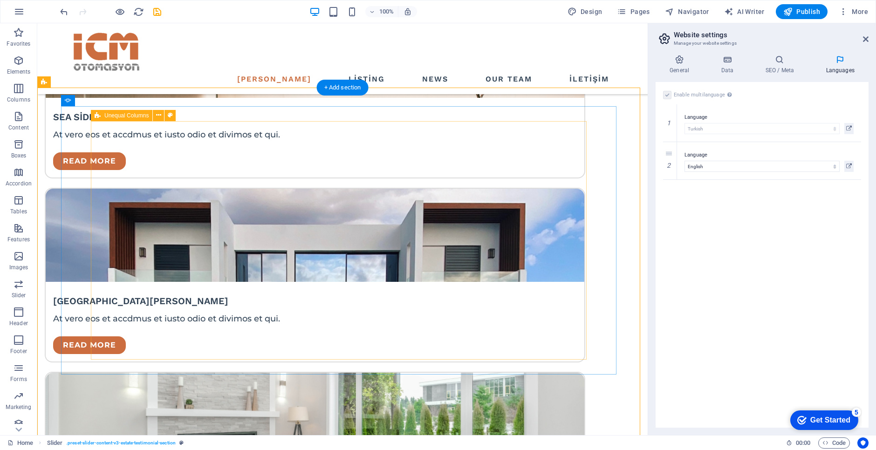
scroll to position [1721, 0]
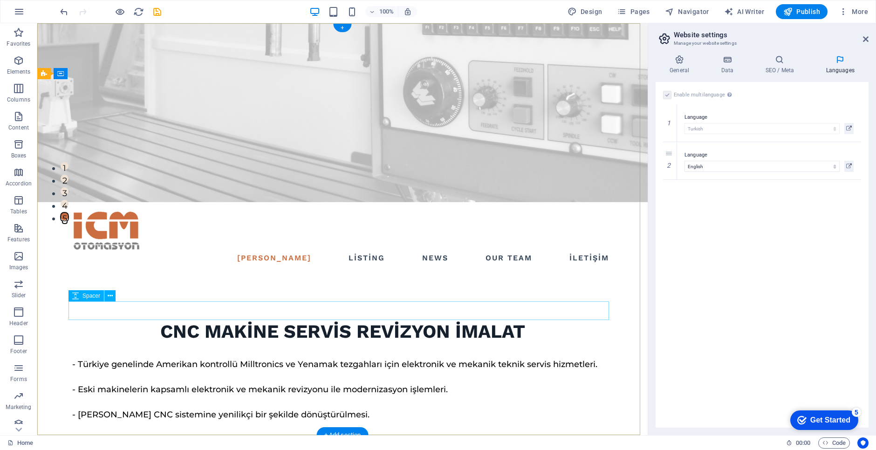
scroll to position [0, 0]
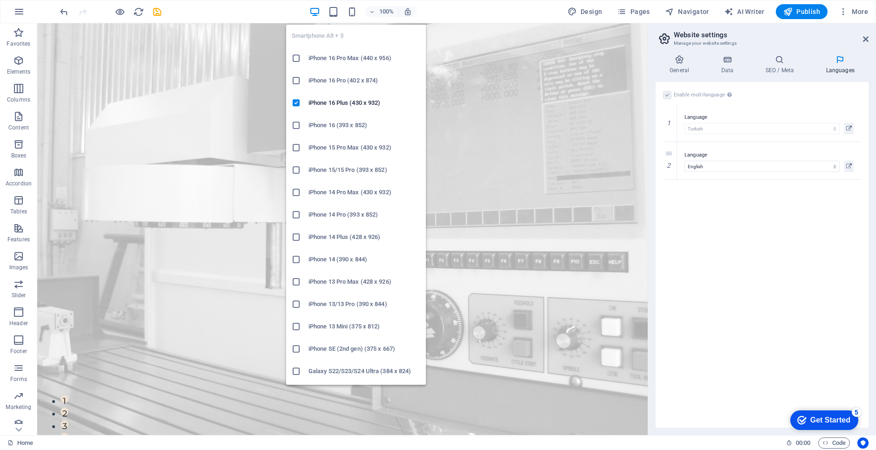
click at [351, 14] on icon "button" at bounding box center [352, 12] width 11 height 11
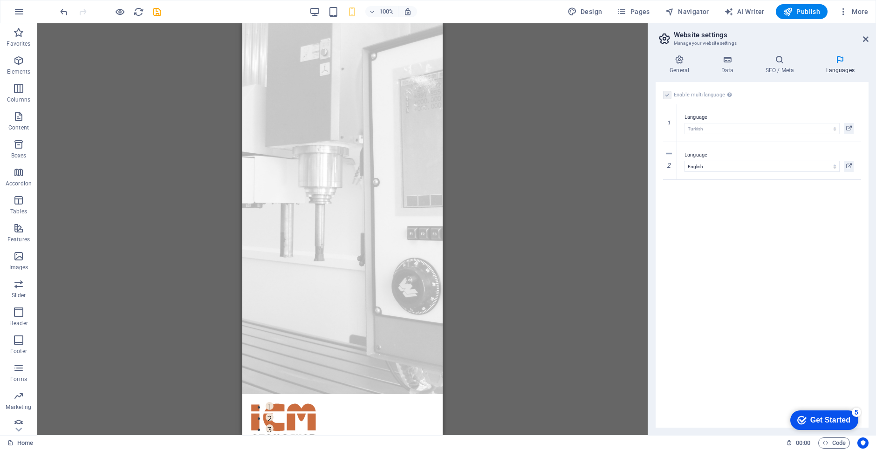
click at [188, 228] on div "H1 Banner Container Text Spacer Banner Menu Bar Spacer Button Container H2 Spac…" at bounding box center [342, 229] width 611 height 412
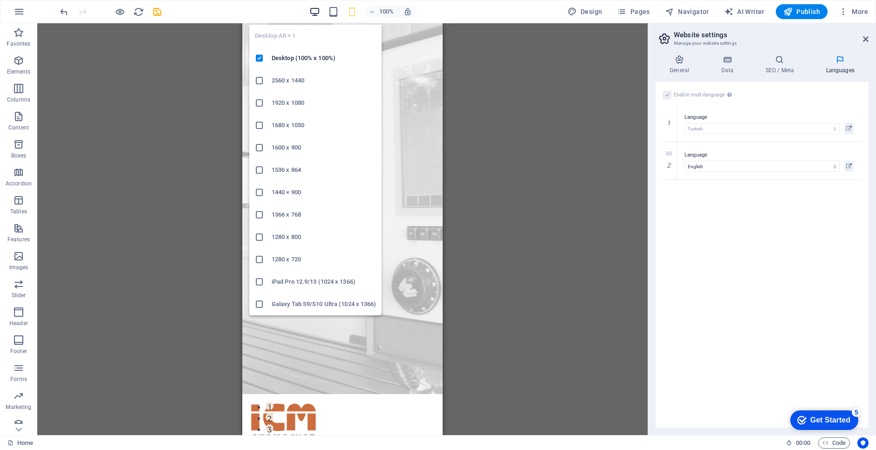
click at [313, 10] on icon "button" at bounding box center [315, 12] width 11 height 11
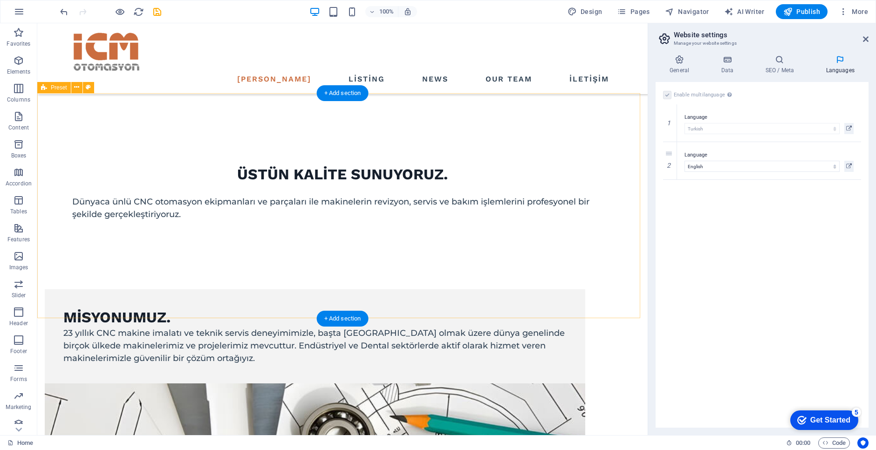
scroll to position [420, 0]
